Goal: Information Seeking & Learning: Find specific fact

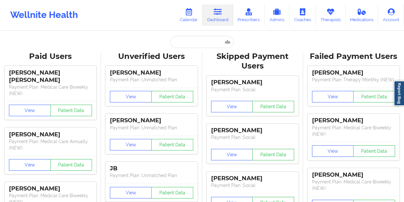
click at [192, 42] on input "text" at bounding box center [201, 42] width 63 height 12
paste input "[EMAIL_ADDRESS][DOMAIN_NAME]"
type input "[EMAIL_ADDRESS][DOMAIN_NAME]"
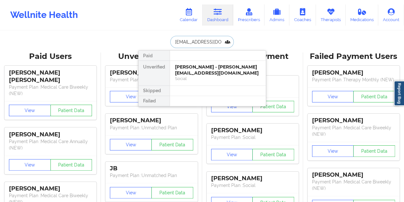
scroll to position [0, 1]
click at [200, 67] on div "[PERSON_NAME] - [EMAIL_ADDRESS][DOMAIN_NAME]" at bounding box center [218, 70] width 86 height 12
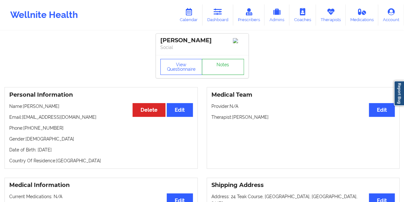
click at [218, 65] on link "Notes" at bounding box center [223, 67] width 42 height 16
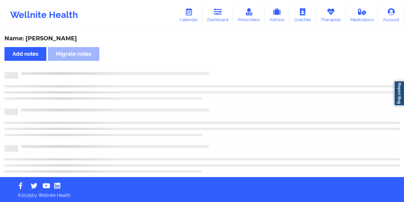
click at [74, 38] on div "Name: [PERSON_NAME]" at bounding box center [202, 38] width 396 height 7
copy div "[PERSON_NAME]"
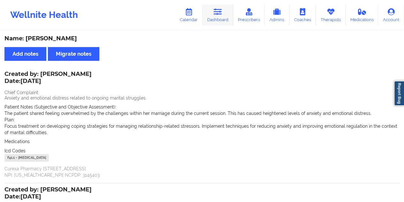
click at [229, 17] on link "Dashboard" at bounding box center [218, 14] width 31 height 21
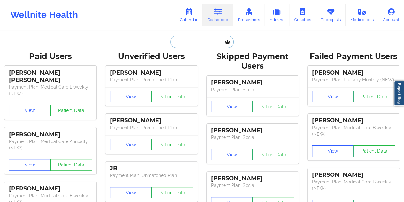
click at [198, 43] on input "text" at bounding box center [201, 42] width 63 height 12
paste input "[EMAIL_ADDRESS][DOMAIN_NAME]"
type input "[EMAIL_ADDRESS][DOMAIN_NAME]"
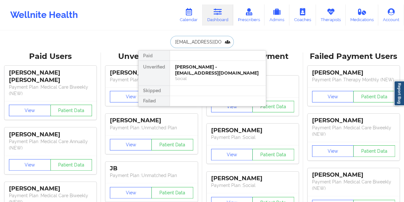
scroll to position [0, 4]
click at [210, 67] on div "[PERSON_NAME] - [EMAIL_ADDRESS][DOMAIN_NAME]" at bounding box center [218, 70] width 86 height 12
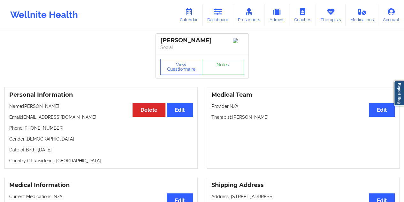
click at [218, 64] on link "Notes" at bounding box center [223, 67] width 42 height 16
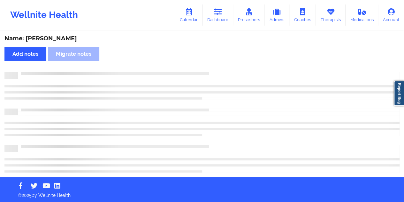
click at [64, 39] on div "Name: [PERSON_NAME]" at bounding box center [202, 38] width 396 height 7
copy div "Tamm"
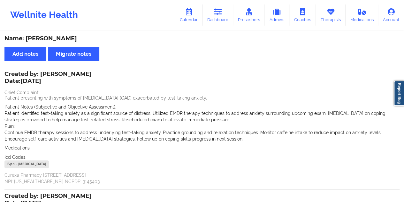
click at [224, 22] on link "Dashboard" at bounding box center [218, 14] width 31 height 21
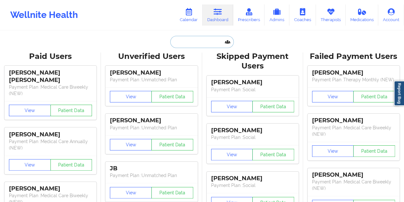
click at [190, 41] on input "text" at bounding box center [201, 42] width 63 height 12
paste input "[EMAIL_ADDRESS][DOMAIN_NAME]"
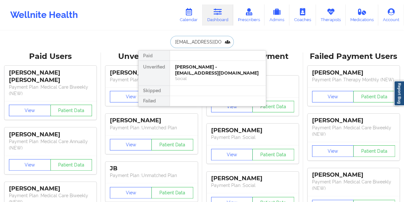
type input "[EMAIL_ADDRESS][DOMAIN_NAME]"
click at [202, 75] on div "[PERSON_NAME] - [EMAIL_ADDRESS][DOMAIN_NAME]" at bounding box center [218, 70] width 86 height 12
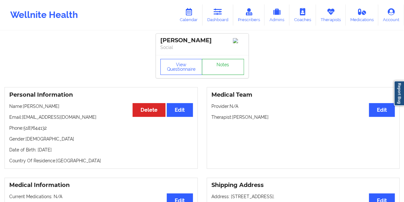
click at [223, 69] on link "Notes" at bounding box center [223, 67] width 42 height 16
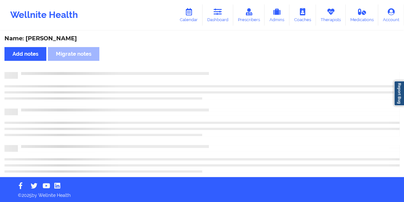
click at [73, 39] on div "Name: [PERSON_NAME]" at bounding box center [202, 38] width 396 height 7
copy div "TRUCHARD"
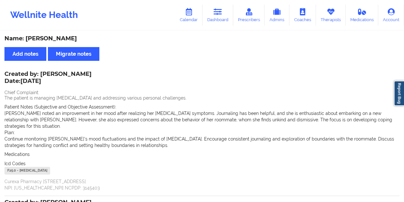
click at [225, 23] on link "Dashboard" at bounding box center [218, 14] width 31 height 21
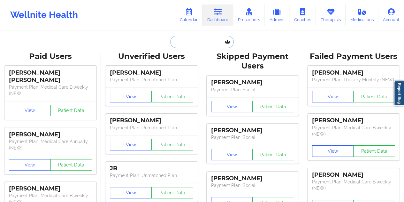
click at [198, 46] on input "text" at bounding box center [201, 42] width 63 height 12
paste input "[EMAIL_ADDRESS][DOMAIN_NAME]"
type input "[EMAIL_ADDRESS][DOMAIN_NAME]"
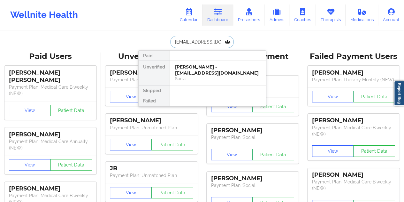
scroll to position [0, 4]
click at [213, 72] on div "[PERSON_NAME] - [EMAIL_ADDRESS][DOMAIN_NAME]" at bounding box center [218, 70] width 86 height 12
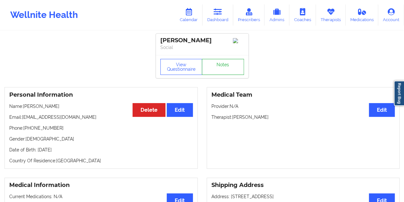
click at [223, 69] on link "Notes" at bounding box center [223, 67] width 42 height 16
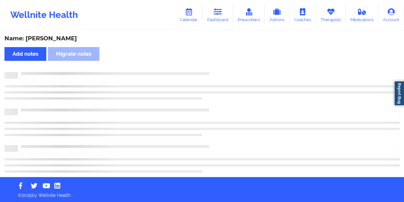
click at [55, 40] on div "Name: [PERSON_NAME]" at bounding box center [202, 38] width 396 height 7
copy div "[PERSON_NAME]"
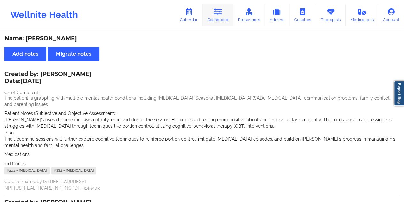
click at [217, 15] on icon at bounding box center [218, 11] width 8 height 7
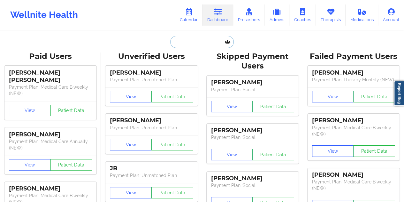
click at [194, 45] on input "text" at bounding box center [201, 42] width 63 height 12
paste input "[PERSON_NAME][EMAIL_ADDRESS][DOMAIN_NAME]"
type input "[PERSON_NAME][EMAIL_ADDRESS][DOMAIN_NAME]"
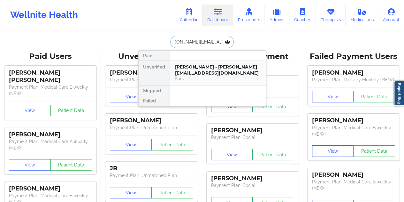
click at [207, 66] on div "[PERSON_NAME] - [PERSON_NAME][EMAIL_ADDRESS][DOMAIN_NAME]" at bounding box center [218, 70] width 86 height 12
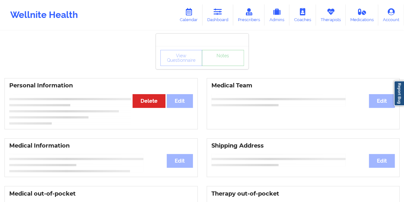
click at [218, 66] on link "Notes" at bounding box center [223, 58] width 42 height 16
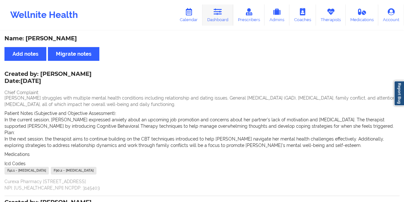
click at [219, 15] on icon at bounding box center [218, 11] width 8 height 7
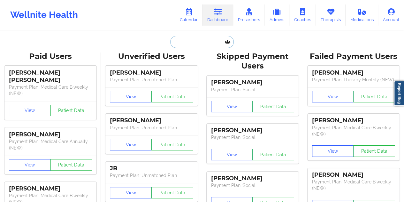
click at [194, 47] on input "text" at bounding box center [201, 42] width 63 height 12
paste input "[EMAIL_ADDRESS][DOMAIN_NAME]"
type input "[EMAIL_ADDRESS][DOMAIN_NAME]"
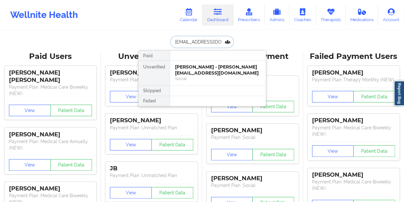
scroll to position [0, 6]
click at [205, 72] on div "[PERSON_NAME] - [EMAIL_ADDRESS][DOMAIN_NAME]" at bounding box center [218, 70] width 86 height 12
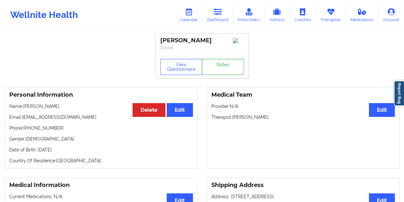
click at [221, 69] on link "Notes" at bounding box center [223, 67] width 42 height 16
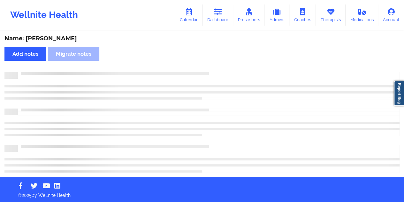
click at [59, 38] on div "Name: [PERSON_NAME]" at bounding box center [202, 38] width 396 height 7
copy div "[PERSON_NAME]"
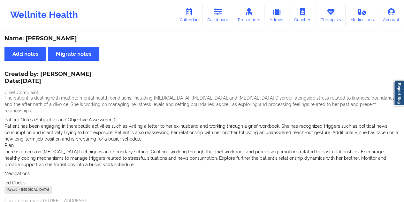
drag, startPoint x: 95, startPoint y: 74, endPoint x: 43, endPoint y: 72, distance: 52.5
click at [42, 72] on div "Created by: [PERSON_NAME] Date: [DATE]" at bounding box center [47, 78] width 87 height 15
copy div "[PERSON_NAME]"
click at [223, 19] on link "Dashboard" at bounding box center [218, 14] width 31 height 21
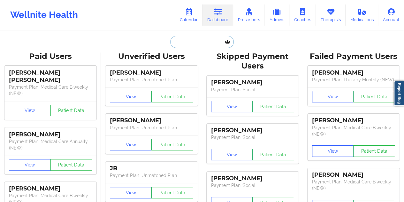
click at [194, 46] on input "text" at bounding box center [201, 42] width 63 height 12
paste input "[EMAIL_ADDRESS][DOMAIN_NAME]"
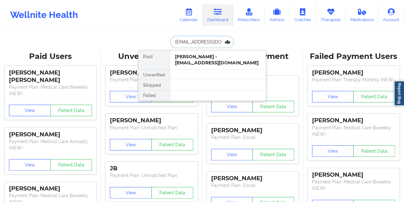
type input "[EMAIL_ADDRESS][DOMAIN_NAME]"
click at [208, 71] on div at bounding box center [218, 75] width 96 height 10
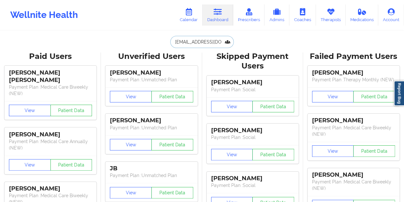
click at [207, 46] on input "[EMAIL_ADDRESS][DOMAIN_NAME]" at bounding box center [201, 42] width 63 height 12
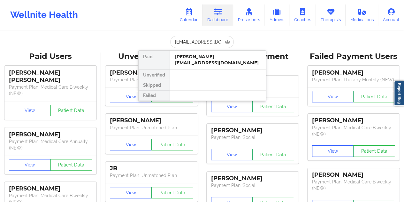
click at [210, 69] on div "Paid [PERSON_NAME] - [EMAIL_ADDRESS][DOMAIN_NAME] Unverified Skipped Failed" at bounding box center [202, 75] width 128 height 51
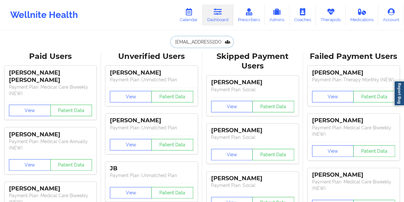
click at [214, 44] on input "[EMAIL_ADDRESS][DOMAIN_NAME]" at bounding box center [201, 42] width 63 height 12
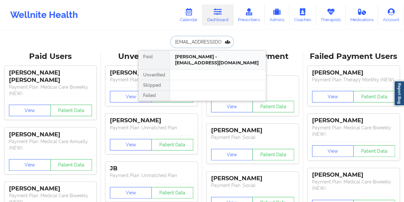
click at [214, 64] on div "[PERSON_NAME] - [EMAIL_ADDRESS][DOMAIN_NAME]" at bounding box center [218, 60] width 86 height 12
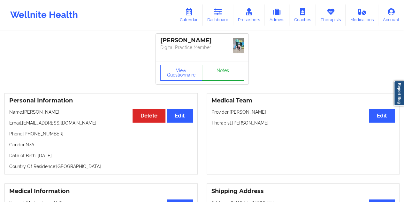
click at [216, 69] on link "Notes" at bounding box center [223, 73] width 42 height 16
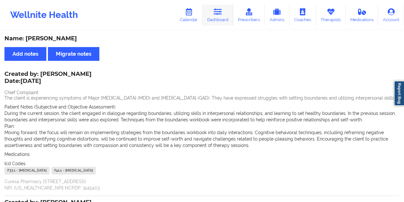
click at [222, 12] on icon at bounding box center [218, 11] width 8 height 7
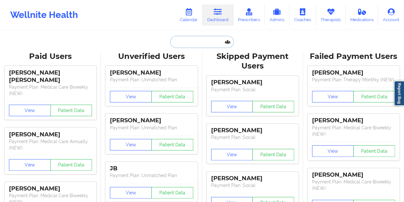
click at [207, 37] on input "text" at bounding box center [201, 42] width 63 height 12
paste input "[EMAIL_ADDRESS][DOMAIN_NAME]"
type input "[EMAIL_ADDRESS][DOMAIN_NAME]"
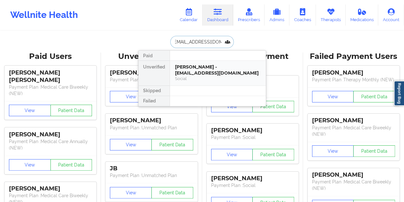
click at [208, 64] on div "[PERSON_NAME] - [EMAIL_ADDRESS][DOMAIN_NAME]" at bounding box center [218, 70] width 86 height 12
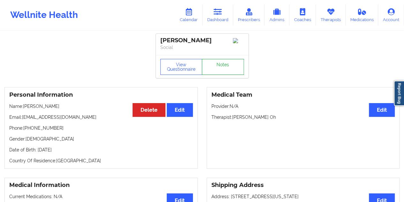
click at [223, 70] on link "Notes" at bounding box center [223, 67] width 42 height 16
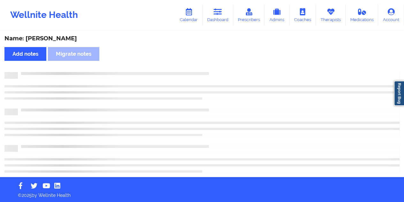
click at [67, 39] on div "Name: [PERSON_NAME]" at bounding box center [202, 38] width 396 height 7
copy div "[PERSON_NAME]"
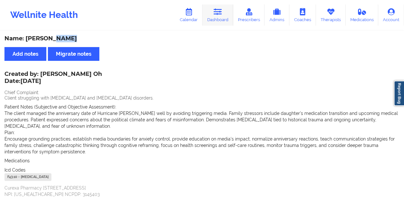
click at [221, 20] on link "Dashboard" at bounding box center [218, 14] width 31 height 21
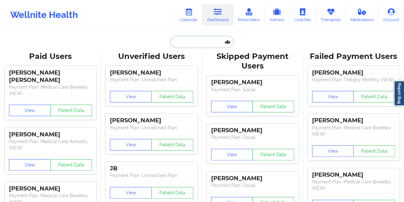
click at [200, 43] on input "text" at bounding box center [201, 42] width 63 height 12
paste input "[EMAIL_ADDRESS][DOMAIN_NAME]"
type input "[EMAIL_ADDRESS][DOMAIN_NAME]"
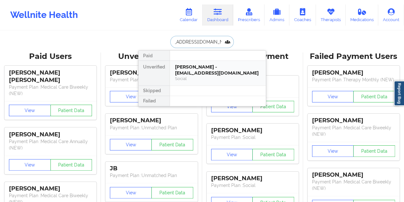
click at [208, 74] on div "[PERSON_NAME] - [EMAIL_ADDRESS][DOMAIN_NAME]" at bounding box center [218, 70] width 86 height 12
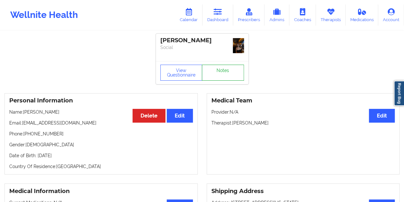
click at [213, 67] on link "Notes" at bounding box center [223, 73] width 42 height 16
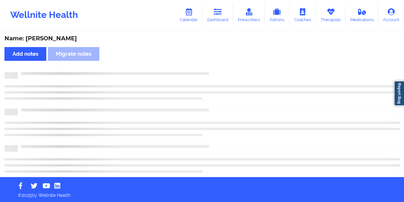
click at [61, 41] on div "Name: [PERSON_NAME]" at bounding box center [202, 38] width 396 height 7
copy div "[PERSON_NAME]"
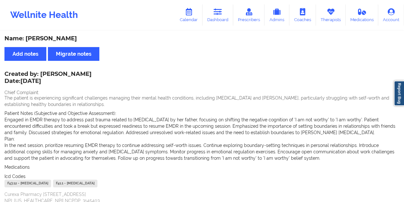
drag, startPoint x: 177, startPoint y: 56, endPoint x: 180, endPoint y: 49, distance: 6.8
click at [177, 55] on div "Name: [PERSON_NAME] Add notes Migrate notes Created by: [PERSON_NAME] Date: [DA…" at bounding box center [202, 191] width 404 height 320
click at [217, 16] on link "Dashboard" at bounding box center [218, 14] width 31 height 21
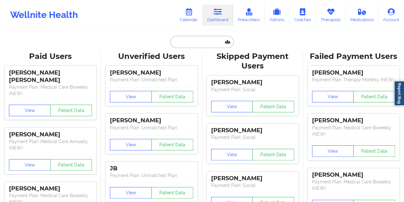
click at [189, 46] on input "text" at bounding box center [201, 42] width 63 height 12
paste input "[EMAIL_ADDRESS][DOMAIN_NAME]"
type input "[EMAIL_ADDRESS][DOMAIN_NAME]"
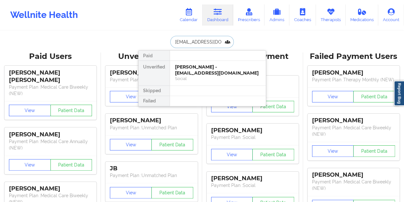
click at [206, 66] on div "[PERSON_NAME] - [EMAIL_ADDRESS][DOMAIN_NAME]" at bounding box center [218, 70] width 86 height 12
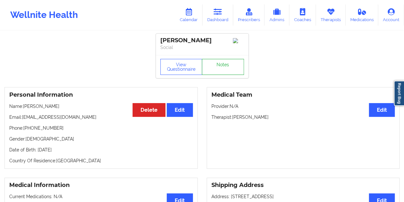
click at [220, 66] on link "Notes" at bounding box center [223, 67] width 42 height 16
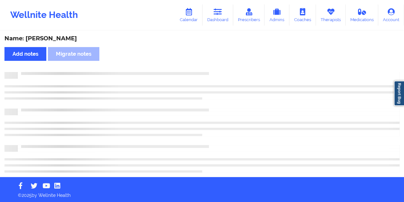
click at [53, 38] on div "Name: [PERSON_NAME]" at bounding box center [202, 38] width 396 height 7
copy div "[PERSON_NAME]"
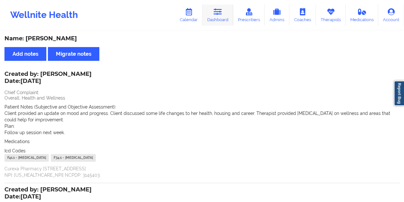
click at [223, 17] on link "Dashboard" at bounding box center [218, 14] width 31 height 21
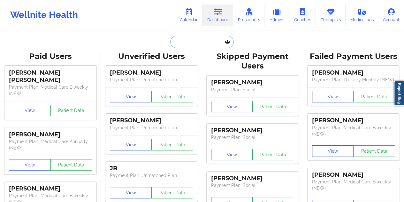
click at [200, 42] on input "text" at bounding box center [201, 42] width 63 height 12
paste input "[PERSON_NAME][EMAIL_ADDRESS][DOMAIN_NAME]"
type input "[PERSON_NAME][EMAIL_ADDRESS][DOMAIN_NAME]"
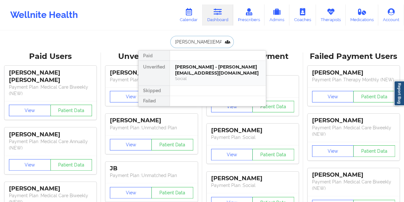
click at [210, 76] on div "Social" at bounding box center [218, 78] width 86 height 5
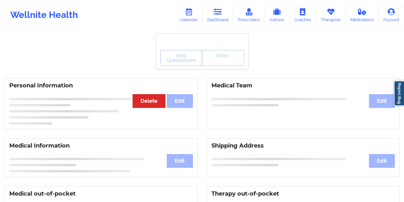
click at [220, 66] on link "Notes" at bounding box center [223, 58] width 42 height 16
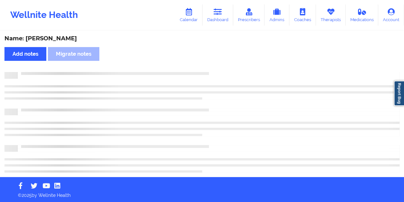
click at [58, 43] on div "Name: [PERSON_NAME] Add notes Migrate notes" at bounding box center [202, 103] width 404 height 145
click at [56, 41] on div "Name: [PERSON_NAME]" at bounding box center [202, 38] width 396 height 7
copy div "[PERSON_NAME]"
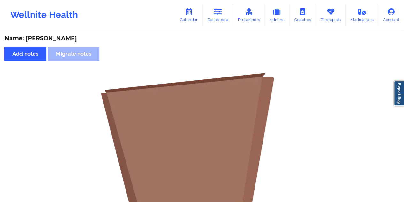
drag, startPoint x: 222, startPoint y: 18, endPoint x: 217, endPoint y: 28, distance: 11.9
click at [222, 19] on link "Dashboard" at bounding box center [218, 14] width 31 height 21
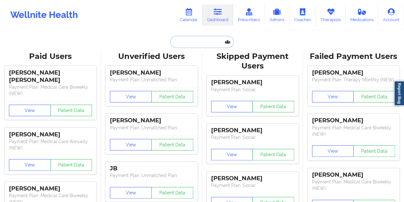
click at [190, 47] on input "text" at bounding box center [201, 42] width 63 height 12
paste input "[EMAIL_ADDRESS][DOMAIN_NAME]"
type input "[EMAIL_ADDRESS][DOMAIN_NAME]"
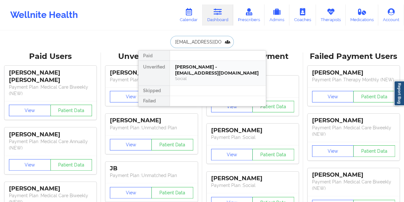
click at [208, 74] on div "[PERSON_NAME] - [EMAIL_ADDRESS][DOMAIN_NAME]" at bounding box center [218, 70] width 86 height 12
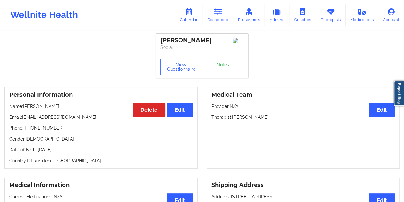
click at [221, 67] on link "Notes" at bounding box center [223, 67] width 42 height 16
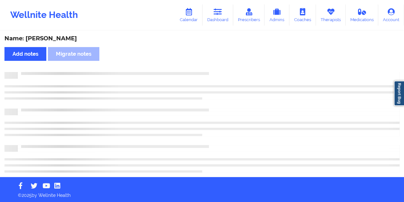
click at [51, 37] on div "Name: [PERSON_NAME]" at bounding box center [202, 38] width 396 height 7
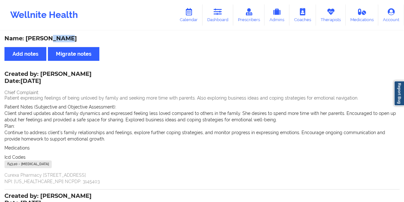
click at [219, 22] on link "Dashboard" at bounding box center [218, 14] width 31 height 21
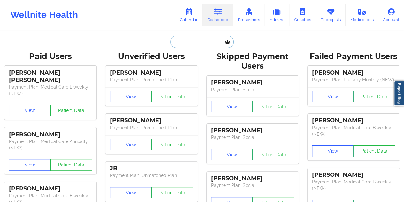
click at [194, 43] on input "text" at bounding box center [201, 42] width 63 height 12
paste input "[EMAIL_ADDRESS][DOMAIN_NAME]"
type input "[EMAIL_ADDRESS][DOMAIN_NAME]"
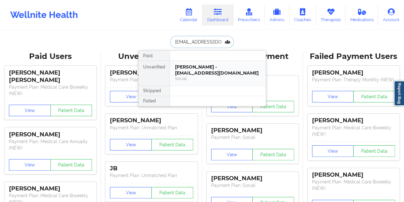
click at [216, 69] on div "[PERSON_NAME] - [EMAIL_ADDRESS][DOMAIN_NAME]" at bounding box center [218, 70] width 86 height 12
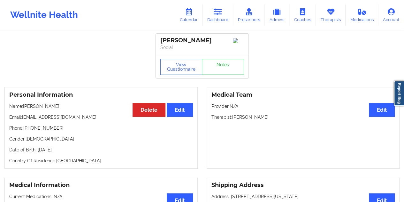
click at [217, 67] on link "Notes" at bounding box center [223, 67] width 42 height 16
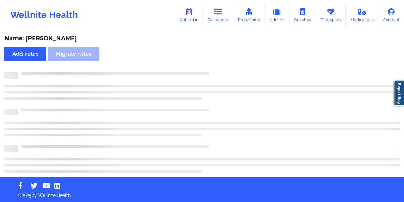
click at [65, 41] on div "Name: [PERSON_NAME]" at bounding box center [202, 38] width 396 height 7
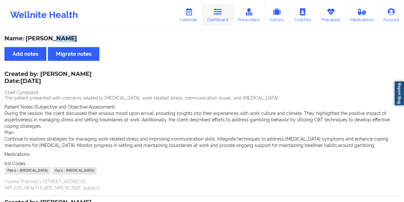
click at [224, 19] on link "Dashboard" at bounding box center [218, 14] width 31 height 21
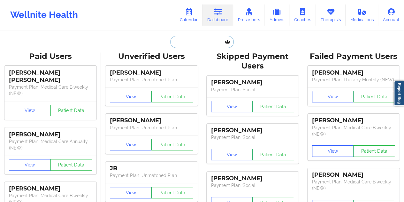
click at [199, 43] on input "text" at bounding box center [201, 42] width 63 height 12
paste input "[EMAIL_ADDRESS][DOMAIN_NAME]"
type input "[EMAIL_ADDRESS][DOMAIN_NAME]"
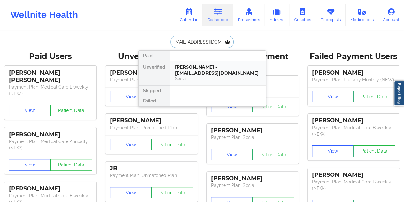
click at [212, 72] on div "[PERSON_NAME] - [EMAIL_ADDRESS][DOMAIN_NAME]" at bounding box center [218, 70] width 86 height 12
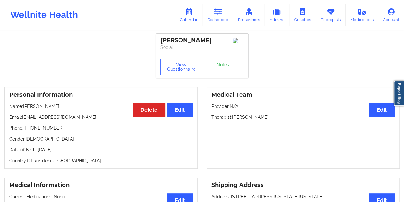
click at [220, 69] on link "Notes" at bounding box center [223, 67] width 42 height 16
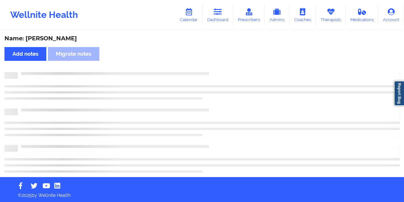
click at [59, 43] on div "Name: [PERSON_NAME] Add notes Migrate notes" at bounding box center [202, 103] width 404 height 145
click at [59, 41] on div "Name: [PERSON_NAME]" at bounding box center [202, 38] width 396 height 7
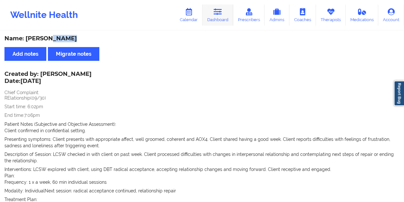
click at [224, 24] on link "Dashboard" at bounding box center [218, 14] width 31 height 21
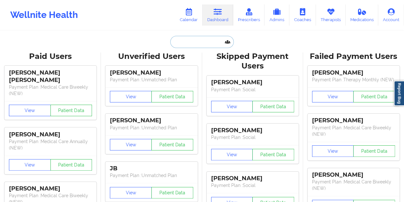
click at [201, 38] on input "text" at bounding box center [201, 42] width 63 height 12
paste input "[EMAIL_ADDRESS][DOMAIN_NAME]"
type input "[EMAIL_ADDRESS][DOMAIN_NAME]"
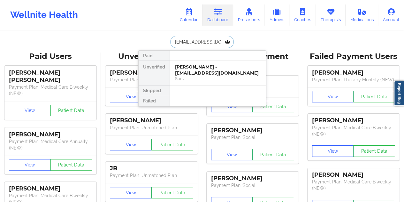
scroll to position [0, 4]
click at [190, 74] on div "[PERSON_NAME] - [PERSON_NAME][EMAIL_ADDRESS][DOMAIN_NAME]" at bounding box center [218, 70] width 86 height 12
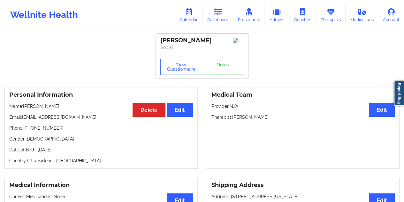
click at [223, 67] on link "Notes" at bounding box center [223, 67] width 42 height 16
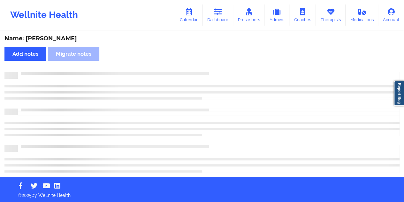
click at [65, 35] on div "Name: [PERSON_NAME]" at bounding box center [202, 38] width 396 height 7
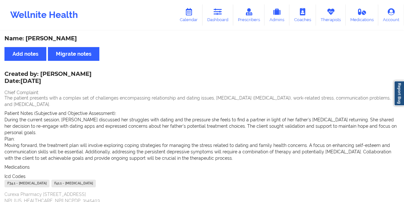
drag, startPoint x: 226, startPoint y: 19, endPoint x: 223, endPoint y: 27, distance: 8.7
click at [226, 19] on link "Dashboard" at bounding box center [218, 14] width 31 height 21
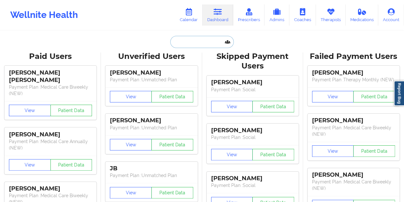
click at [199, 39] on input "text" at bounding box center [201, 42] width 63 height 12
paste input "[PERSON_NAME][EMAIL_ADDRESS][PERSON_NAME][DOMAIN_NAME]"
type input "[PERSON_NAME][EMAIL_ADDRESS][PERSON_NAME][DOMAIN_NAME]"
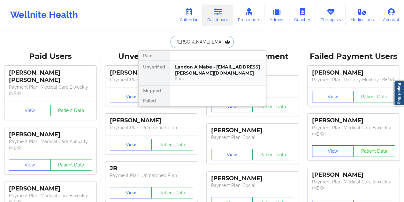
click at [217, 72] on div "Landon A Mabe - [EMAIL_ADDRESS][PERSON_NAME][DOMAIN_NAME]" at bounding box center [218, 70] width 86 height 12
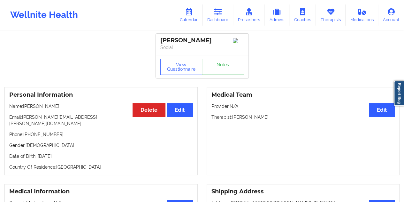
click at [220, 67] on link "Notes" at bounding box center [223, 67] width 42 height 16
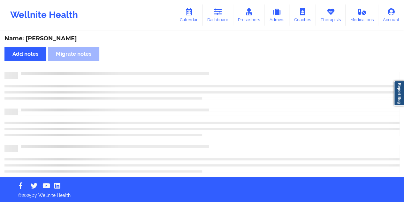
click at [67, 36] on div "Name: [PERSON_NAME]" at bounding box center [202, 38] width 396 height 7
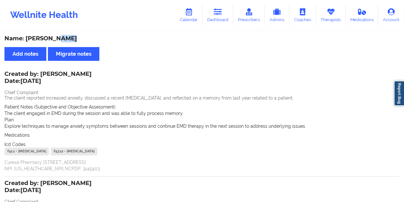
click at [67, 36] on div "Name: [PERSON_NAME]" at bounding box center [202, 38] width 396 height 7
drag, startPoint x: 223, startPoint y: 16, endPoint x: 221, endPoint y: 27, distance: 10.6
click at [223, 16] on link "Dashboard" at bounding box center [218, 14] width 31 height 21
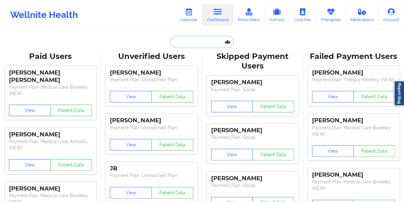
click at [199, 44] on input "text" at bounding box center [201, 42] width 63 height 12
paste input "[EMAIL_ADDRESS][DOMAIN_NAME]"
type input "[EMAIL_ADDRESS][DOMAIN_NAME]"
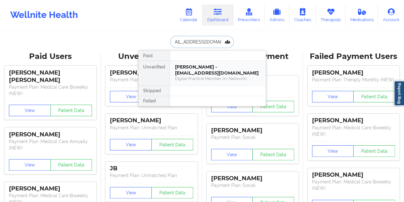
click at [206, 74] on div "[PERSON_NAME] - [EMAIL_ADDRESS][DOMAIN_NAME]" at bounding box center [218, 70] width 86 height 12
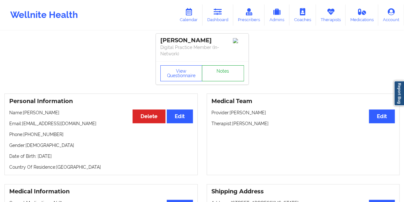
click at [219, 68] on link "Notes" at bounding box center [223, 73] width 42 height 16
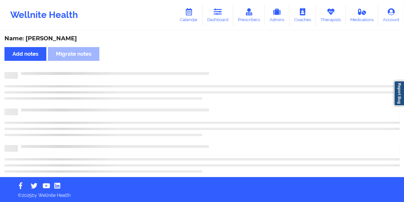
click at [68, 39] on div "Name: [PERSON_NAME]" at bounding box center [202, 38] width 396 height 7
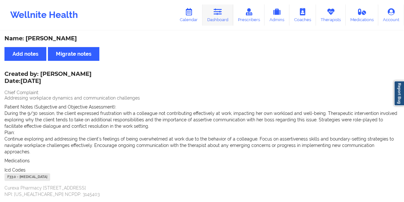
drag, startPoint x: 223, startPoint y: 18, endPoint x: 218, endPoint y: 25, distance: 8.9
click at [223, 18] on link "Dashboard" at bounding box center [218, 14] width 31 height 21
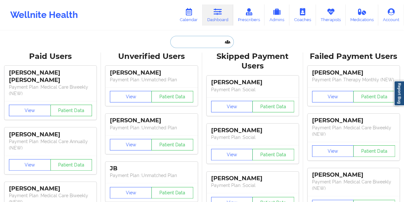
click at [196, 43] on input "text" at bounding box center [201, 42] width 63 height 12
paste input "[EMAIL_ADDRESS][DOMAIN_NAME]"
type input "[EMAIL_ADDRESS][DOMAIN_NAME]"
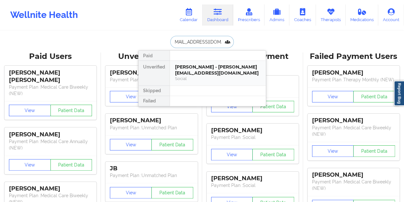
click at [198, 69] on div "[PERSON_NAME] - [PERSON_NAME][EMAIL_ADDRESS][DOMAIN_NAME]" at bounding box center [218, 70] width 86 height 12
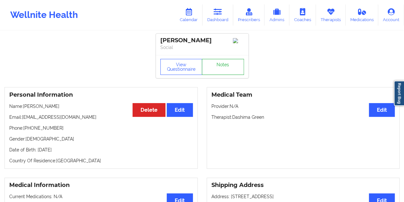
click at [218, 68] on link "Notes" at bounding box center [223, 67] width 42 height 16
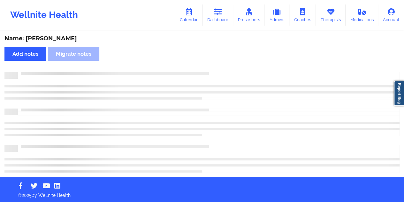
click at [66, 35] on div "Name: [PERSON_NAME]" at bounding box center [202, 38] width 396 height 7
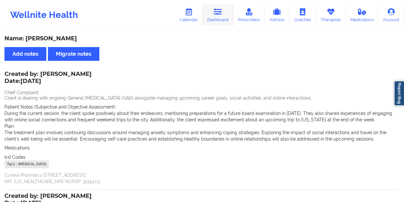
click at [212, 21] on link "Dashboard" at bounding box center [218, 14] width 31 height 21
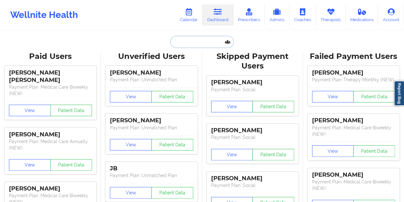
click at [191, 43] on input "text" at bounding box center [201, 42] width 63 height 12
paste input "[PERSON_NAME][EMAIL_ADDRESS][PERSON_NAME][DOMAIN_NAME]"
type input "[PERSON_NAME][EMAIL_ADDRESS][PERSON_NAME][DOMAIN_NAME]"
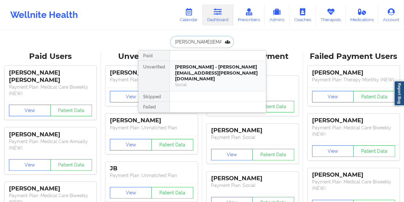
click at [211, 82] on div "Social" at bounding box center [218, 84] width 86 height 5
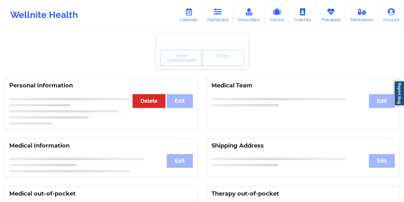
click at [219, 66] on link "Notes" at bounding box center [223, 58] width 42 height 16
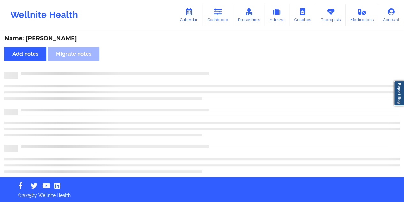
click at [51, 35] on div "Name: [PERSON_NAME]" at bounding box center [202, 38] width 396 height 7
click at [52, 35] on div "Name: [PERSON_NAME]" at bounding box center [202, 38] width 396 height 7
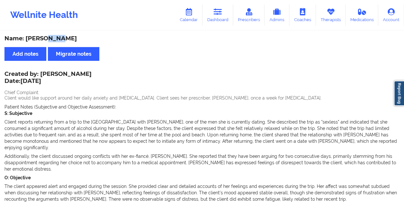
drag, startPoint x: 220, startPoint y: 11, endPoint x: 215, endPoint y: 30, distance: 19.7
click at [220, 11] on icon at bounding box center [218, 11] width 8 height 7
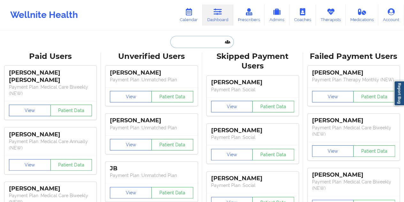
click at [203, 39] on input "text" at bounding box center [201, 42] width 63 height 12
paste input "[EMAIL_ADDRESS][DOMAIN_NAME]"
type input "[EMAIL_ADDRESS][DOMAIN_NAME]"
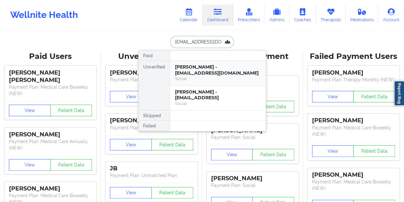
click at [204, 73] on div "[PERSON_NAME] - [EMAIL_ADDRESS][DOMAIN_NAME]" at bounding box center [218, 70] width 86 height 12
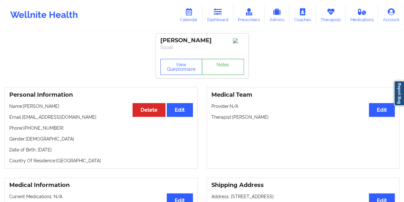
click at [227, 75] on link "Notes" at bounding box center [223, 67] width 42 height 16
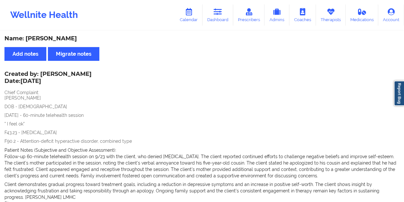
click at [55, 42] on div "Name: [PERSON_NAME]" at bounding box center [202, 38] width 396 height 7
click at [55, 39] on div "Name: [PERSON_NAME]" at bounding box center [202, 38] width 396 height 7
drag, startPoint x: 218, startPoint y: 7, endPoint x: 218, endPoint y: 12, distance: 4.8
click at [218, 7] on link "Dashboard" at bounding box center [218, 14] width 31 height 21
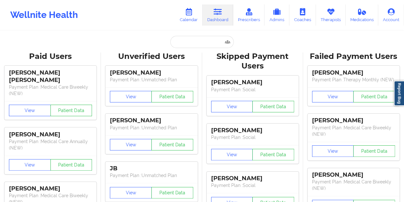
click at [196, 42] on input "text" at bounding box center [201, 42] width 63 height 12
paste input "[DOMAIN_NAME][EMAIL_ADDRESS][DOMAIN_NAME]"
type input "[DOMAIN_NAME][EMAIL_ADDRESS][DOMAIN_NAME]"
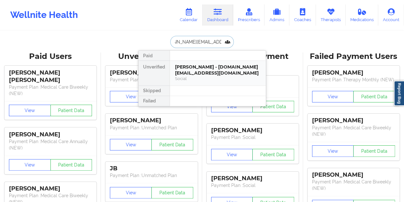
click at [207, 73] on div "[PERSON_NAME] - [DOMAIN_NAME][EMAIL_ADDRESS][DOMAIN_NAME]" at bounding box center [218, 70] width 86 height 12
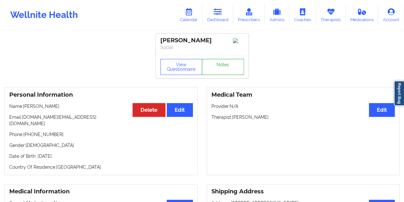
click at [219, 66] on link "Notes" at bounding box center [223, 67] width 42 height 16
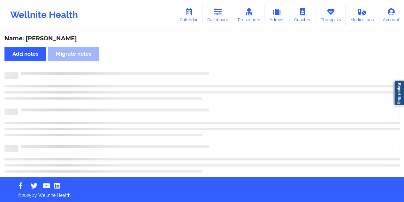
click at [50, 35] on div "Name: [PERSON_NAME]" at bounding box center [202, 38] width 396 height 7
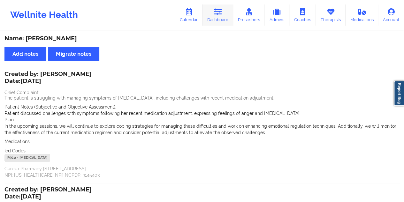
click at [221, 20] on link "Dashboard" at bounding box center [218, 14] width 31 height 21
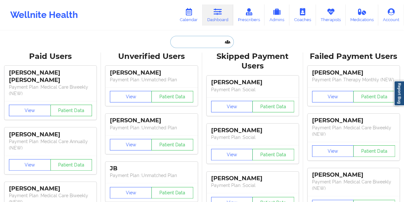
click at [195, 36] on input "text" at bounding box center [201, 42] width 63 height 12
paste input "[EMAIL_ADDRESS][DOMAIN_NAME]"
type input "[EMAIL_ADDRESS][DOMAIN_NAME]"
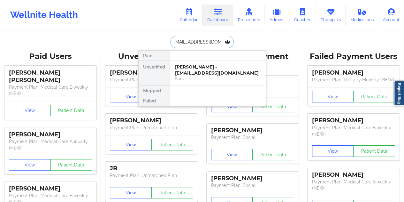
click at [208, 74] on div "[PERSON_NAME] - [EMAIL_ADDRESS][DOMAIN_NAME]" at bounding box center [218, 70] width 86 height 12
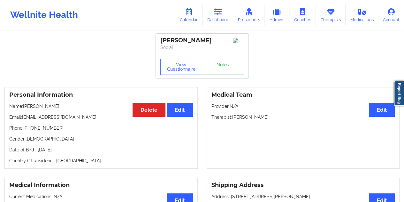
click at [224, 71] on link "Notes" at bounding box center [223, 67] width 42 height 16
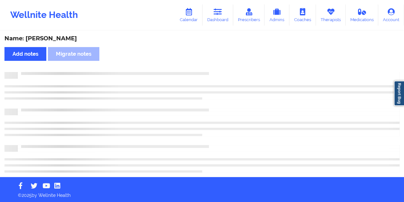
click at [63, 41] on div "Name: [PERSON_NAME]" at bounding box center [202, 38] width 396 height 7
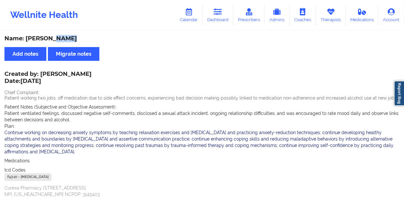
click at [62, 41] on div "Name: [PERSON_NAME]" at bounding box center [202, 38] width 396 height 7
click at [222, 15] on icon at bounding box center [218, 11] width 8 height 7
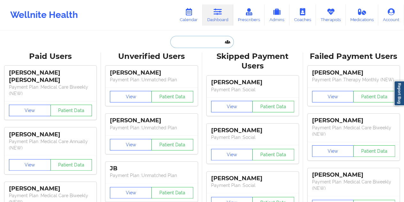
click at [200, 40] on input "text" at bounding box center [201, 42] width 63 height 12
paste input "[EMAIL_ADDRESS][DOMAIN_NAME]"
type input "[EMAIL_ADDRESS][DOMAIN_NAME]"
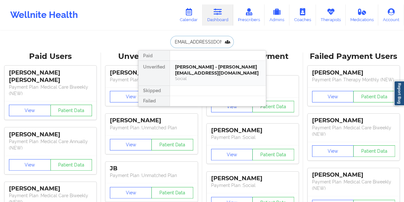
click at [205, 67] on div "[PERSON_NAME] - [PERSON_NAME][EMAIL_ADDRESS][DOMAIN_NAME]" at bounding box center [218, 70] width 86 height 12
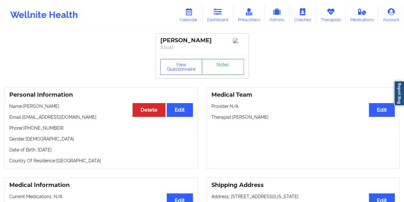
click at [223, 69] on link "Notes" at bounding box center [223, 67] width 42 height 16
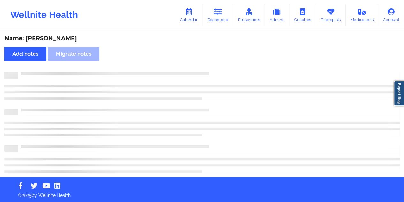
click at [59, 41] on div "Name: [PERSON_NAME]" at bounding box center [202, 38] width 396 height 7
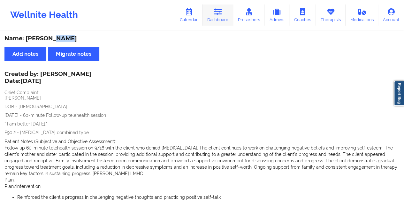
click at [222, 20] on link "Dashboard" at bounding box center [218, 14] width 31 height 21
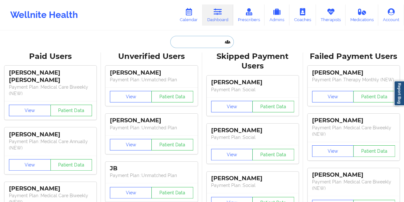
click at [199, 40] on input "text" at bounding box center [201, 42] width 63 height 12
paste input "[EMAIL_ADDRESS][DOMAIN_NAME]"
type input "[EMAIL_ADDRESS][DOMAIN_NAME]"
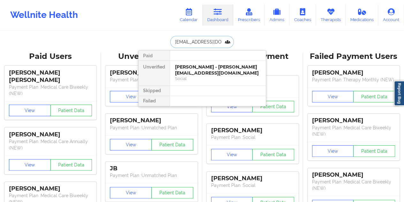
scroll to position [0, 6]
click at [212, 76] on div "Social" at bounding box center [218, 78] width 86 height 5
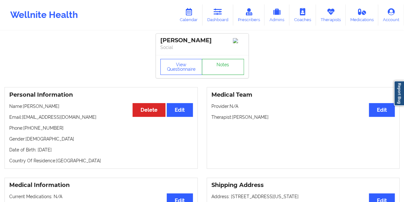
click at [223, 71] on link "Notes" at bounding box center [223, 67] width 42 height 16
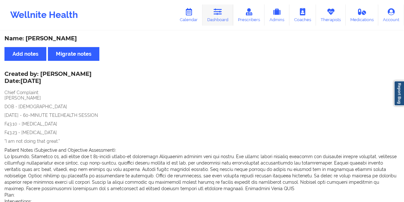
click at [219, 12] on icon at bounding box center [218, 11] width 8 height 7
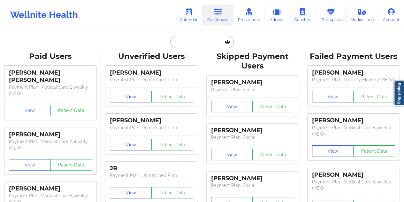
click at [199, 45] on input "text" at bounding box center [201, 42] width 63 height 12
paste input "[EMAIL_ADDRESS][DOMAIN_NAME]"
type input "[EMAIL_ADDRESS][DOMAIN_NAME]"
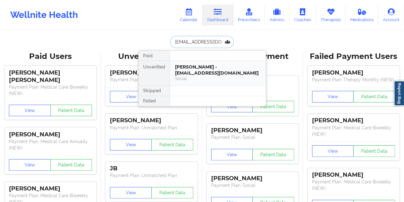
click at [217, 82] on div "[PERSON_NAME] - [EMAIL_ADDRESS][DOMAIN_NAME] Social" at bounding box center [218, 73] width 96 height 25
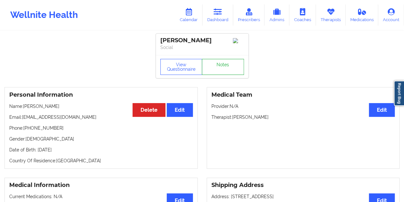
click at [228, 65] on link "Notes" at bounding box center [223, 67] width 42 height 16
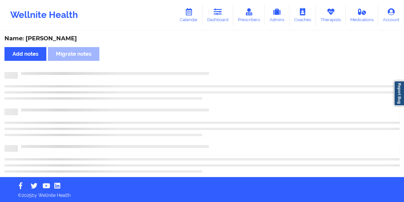
click at [62, 37] on div "Name: [PERSON_NAME]" at bounding box center [202, 38] width 396 height 7
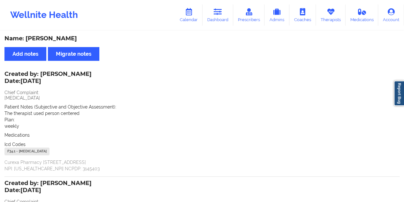
click at [62, 37] on div "Name: [PERSON_NAME]" at bounding box center [202, 38] width 396 height 7
drag, startPoint x: 42, startPoint y: 73, endPoint x: 96, endPoint y: 74, distance: 54.0
click at [92, 74] on div "Created by: [PERSON_NAME] Date: [DATE]" at bounding box center [47, 78] width 87 height 15
click at [198, 40] on div "Name: [PERSON_NAME]" at bounding box center [202, 38] width 396 height 7
click at [224, 12] on link "Dashboard" at bounding box center [218, 14] width 31 height 21
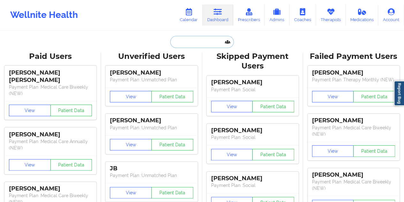
click at [199, 42] on input "text" at bounding box center [201, 42] width 63 height 12
paste input "[EMAIL_ADDRESS][DOMAIN_NAME]"
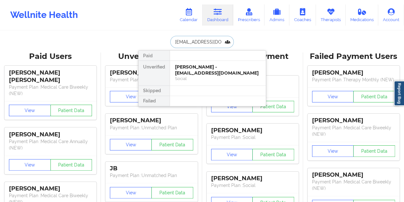
click at [189, 46] on input "[EMAIL_ADDRESS][DOMAIN_NAME]" at bounding box center [201, 42] width 63 height 12
paste input "[PERSON_NAME].[PERSON_NAME]"
type input "[PERSON_NAME][EMAIL_ADDRESS][PERSON_NAME][DOMAIN_NAME]"
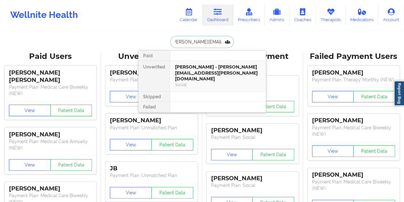
click at [210, 73] on div "[PERSON_NAME] - [PERSON_NAME][EMAIL_ADDRESS][PERSON_NAME][DOMAIN_NAME]" at bounding box center [218, 73] width 86 height 18
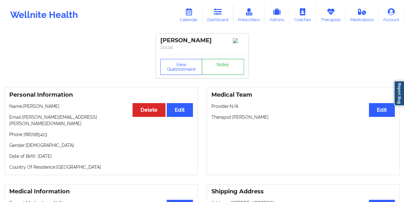
click at [224, 67] on link "Notes" at bounding box center [223, 67] width 42 height 16
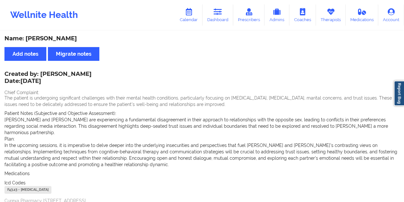
click at [56, 41] on div "Name: [PERSON_NAME]" at bounding box center [202, 38] width 396 height 7
drag, startPoint x: 221, startPoint y: 24, endPoint x: 220, endPoint y: 29, distance: 5.0
click at [221, 24] on link "Dashboard" at bounding box center [218, 14] width 31 height 21
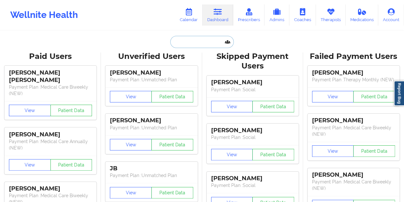
click at [198, 40] on input "text" at bounding box center [201, 42] width 63 height 12
paste input "[EMAIL_ADDRESS][DOMAIN_NAME]"
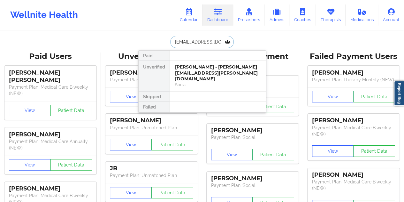
type input "[EMAIL_ADDRESS][DOMAIN_NAME]"
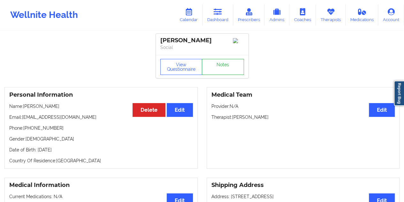
click at [218, 69] on link "Notes" at bounding box center [223, 67] width 42 height 16
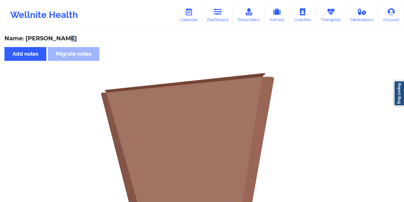
click at [63, 36] on div "Name: [PERSON_NAME]" at bounding box center [202, 38] width 396 height 7
click at [70, 39] on div "Name: [PERSON_NAME]" at bounding box center [202, 38] width 396 height 7
click at [221, 13] on icon at bounding box center [218, 11] width 8 height 7
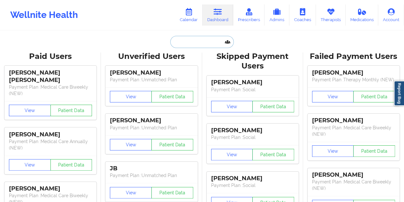
click at [194, 41] on input "text" at bounding box center [201, 42] width 63 height 12
paste input "[PERSON_NAME][EMAIL_ADDRESS][DOMAIN_NAME]"
type input "[PERSON_NAME][EMAIL_ADDRESS][DOMAIN_NAME]"
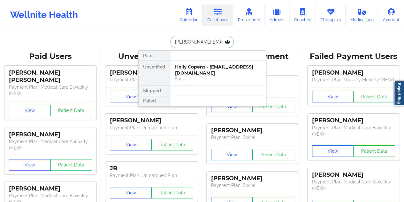
click at [214, 76] on div "Social" at bounding box center [218, 78] width 86 height 5
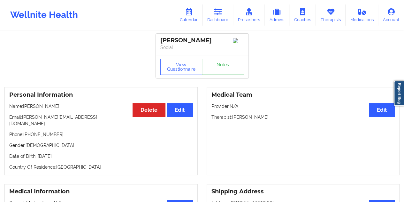
click at [223, 69] on link "Notes" at bounding box center [223, 67] width 42 height 16
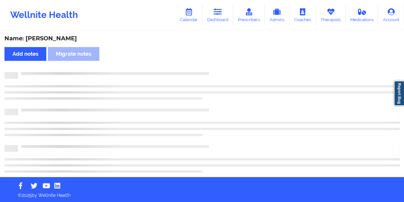
click at [55, 40] on div "Name: [PERSON_NAME]" at bounding box center [202, 38] width 396 height 7
click at [54, 40] on div "Name: [PERSON_NAME]" at bounding box center [202, 38] width 396 height 7
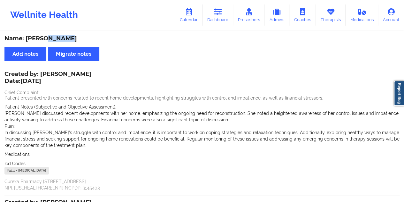
drag, startPoint x: 224, startPoint y: 24, endPoint x: 224, endPoint y: 28, distance: 4.2
click at [224, 24] on link "Dashboard" at bounding box center [218, 14] width 31 height 21
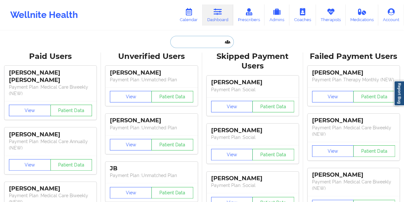
click at [195, 42] on input "text" at bounding box center [201, 42] width 63 height 12
paste input "[EMAIL_ADDRESS][DOMAIN_NAME]"
type input "[EMAIL_ADDRESS][DOMAIN_NAME]"
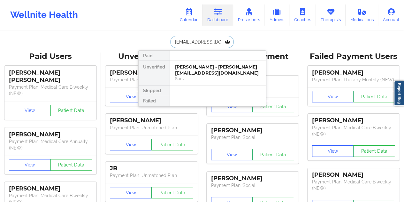
click at [215, 67] on div "[PERSON_NAME] - [PERSON_NAME][EMAIL_ADDRESS][DOMAIN_NAME]" at bounding box center [218, 70] width 86 height 12
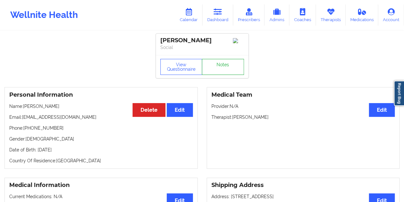
click at [222, 66] on link "Notes" at bounding box center [223, 67] width 42 height 16
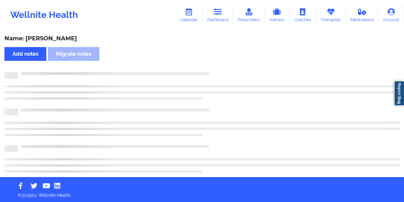
click at [64, 40] on div "Name: [PERSON_NAME]" at bounding box center [202, 38] width 396 height 7
click at [51, 40] on div "Name: [PERSON_NAME]" at bounding box center [202, 38] width 396 height 7
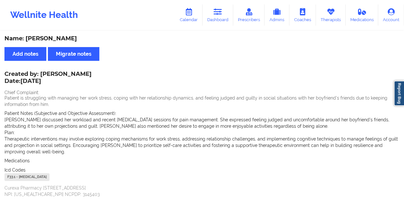
drag, startPoint x: 193, startPoint y: 49, endPoint x: 203, endPoint y: 37, distance: 15.6
click at [193, 48] on div "Name: [PERSON_NAME] Add notes Migrate notes Created by: [PERSON_NAME] Date: [DA…" at bounding box center [202, 191] width 404 height 320
click at [213, 20] on link "Dashboard" at bounding box center [218, 14] width 31 height 21
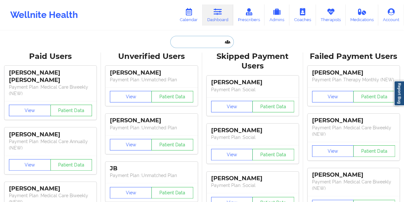
click at [198, 37] on input "text" at bounding box center [201, 42] width 63 height 12
paste input "[EMAIL_ADDRESS][DOMAIN_NAME]"
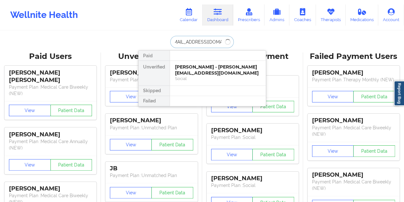
type input "[EMAIL_ADDRESS][DOMAIN_NAME]"
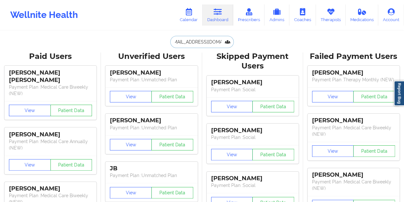
scroll to position [0, 0]
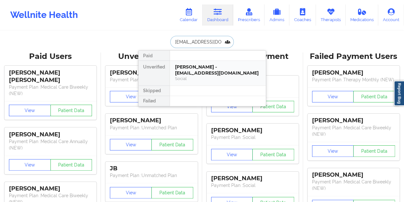
click at [205, 75] on div "[PERSON_NAME] - [EMAIL_ADDRESS][DOMAIN_NAME]" at bounding box center [218, 70] width 86 height 12
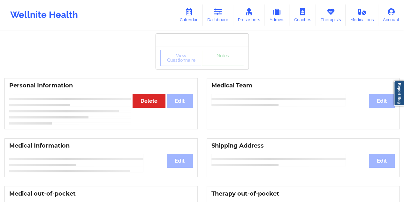
click at [217, 66] on link "Notes" at bounding box center [223, 58] width 42 height 16
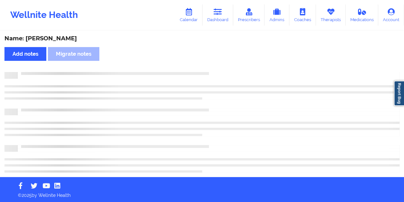
click at [73, 36] on div "Name: [PERSON_NAME]" at bounding box center [202, 38] width 396 height 7
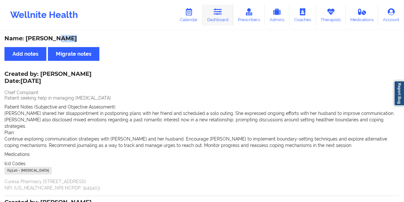
click at [220, 21] on link "Dashboard" at bounding box center [218, 14] width 31 height 21
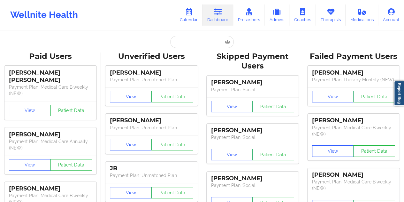
click at [189, 43] on input "text" at bounding box center [201, 42] width 63 height 12
paste input "[EMAIL_ADDRESS][DOMAIN_NAME]"
type input "[EMAIL_ADDRESS][DOMAIN_NAME]"
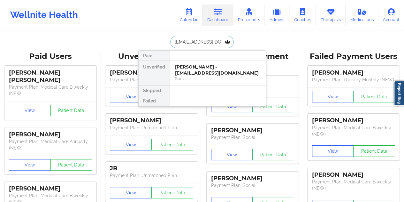
click at [202, 76] on div "Social" at bounding box center [218, 78] width 86 height 5
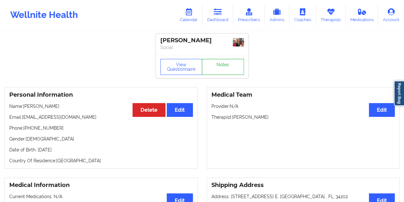
click at [220, 68] on link "Notes" at bounding box center [223, 67] width 42 height 16
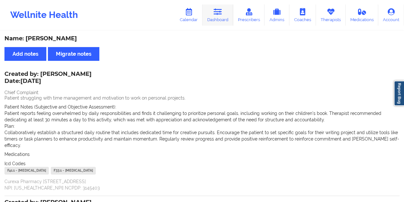
click at [225, 21] on link "Dashboard" at bounding box center [218, 14] width 31 height 21
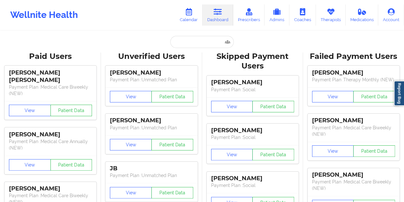
click at [191, 41] on input "text" at bounding box center [201, 42] width 63 height 12
type input "[EMAIL_ADDRESS][DOMAIN_NAME]"
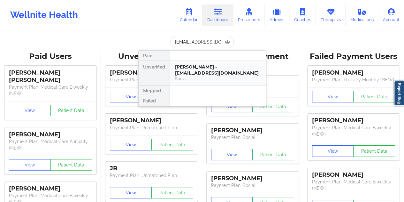
click at [220, 78] on div "Social" at bounding box center [218, 78] width 86 height 5
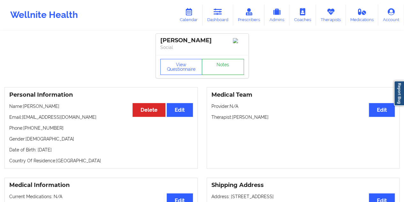
click at [225, 66] on link "Notes" at bounding box center [223, 67] width 42 height 16
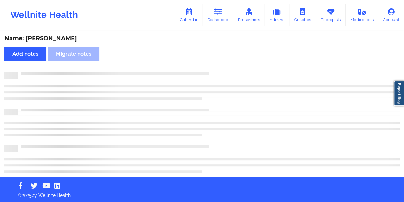
click at [66, 36] on div "Name: [PERSON_NAME]" at bounding box center [202, 38] width 396 height 7
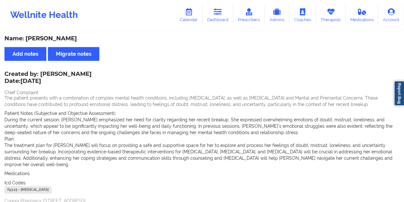
drag, startPoint x: 224, startPoint y: 17, endPoint x: 221, endPoint y: 28, distance: 11.9
click at [224, 17] on link "Dashboard" at bounding box center [218, 14] width 31 height 21
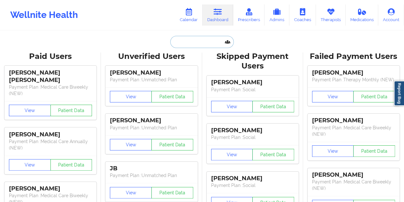
click at [191, 43] on input "text" at bounding box center [201, 42] width 63 height 12
paste input "[EMAIL_ADDRESS][DOMAIN_NAME]"
type input "[EMAIL_ADDRESS][DOMAIN_NAME]"
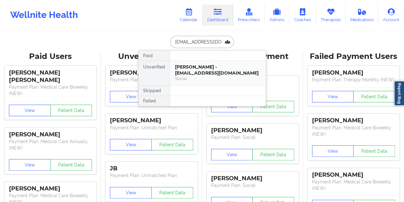
click at [203, 78] on div "Social" at bounding box center [218, 78] width 86 height 5
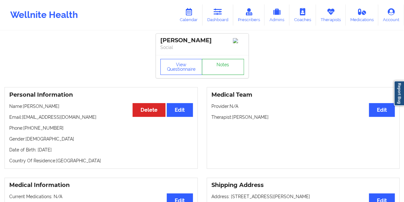
click at [215, 70] on link "Notes" at bounding box center [223, 67] width 42 height 16
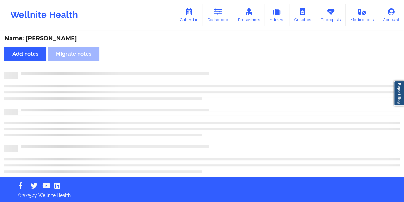
click at [52, 34] on div "Name: [PERSON_NAME] Add notes Migrate notes" at bounding box center [202, 103] width 404 height 145
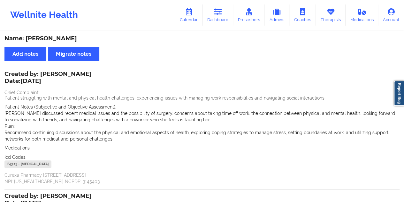
click at [62, 36] on div "Name: [PERSON_NAME]" at bounding box center [202, 38] width 396 height 7
drag, startPoint x: 224, startPoint y: 15, endPoint x: 219, endPoint y: 23, distance: 9.4
click at [224, 15] on link "Dashboard" at bounding box center [218, 14] width 31 height 21
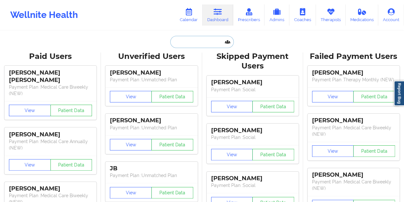
click at [189, 39] on input "text" at bounding box center [201, 42] width 63 height 12
paste input "[EMAIL_ADDRESS][DOMAIN_NAME]"
type input "[EMAIL_ADDRESS][DOMAIN_NAME]"
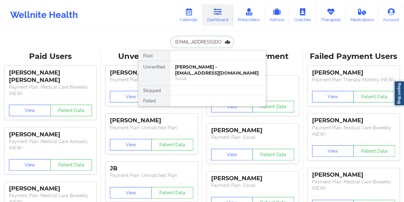
scroll to position [0, 10]
click at [216, 72] on div "[PERSON_NAME] - [EMAIL_ADDRESS][DOMAIN_NAME]" at bounding box center [218, 70] width 86 height 12
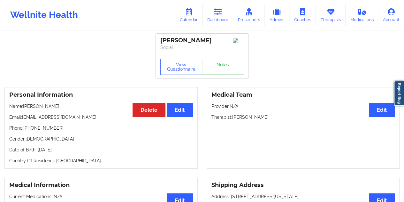
click at [224, 71] on link "Notes" at bounding box center [223, 67] width 42 height 16
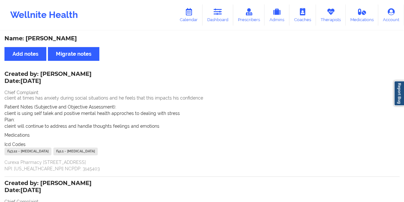
click at [63, 38] on div "Name: [PERSON_NAME]" at bounding box center [202, 38] width 396 height 7
click at [64, 38] on div "Name: [PERSON_NAME]" at bounding box center [202, 38] width 396 height 7
click at [219, 9] on icon at bounding box center [218, 11] width 8 height 7
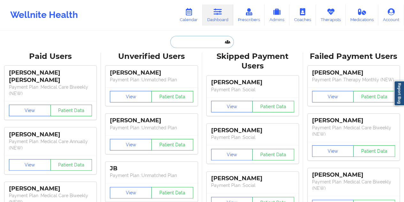
click at [196, 47] on input "text" at bounding box center [201, 42] width 63 height 12
paste input "[EMAIL_ADDRESS][DOMAIN_NAME]"
type input "[EMAIL_ADDRESS][DOMAIN_NAME]"
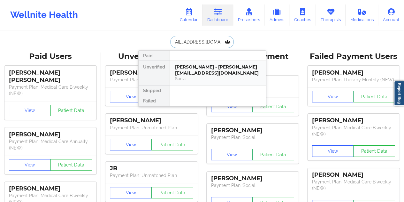
click at [207, 67] on div "[PERSON_NAME] - [PERSON_NAME][EMAIL_ADDRESS][DOMAIN_NAME]" at bounding box center [218, 70] width 86 height 12
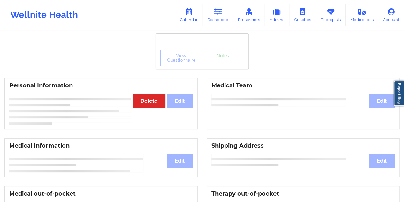
click at [223, 66] on link "Notes" at bounding box center [223, 58] width 42 height 16
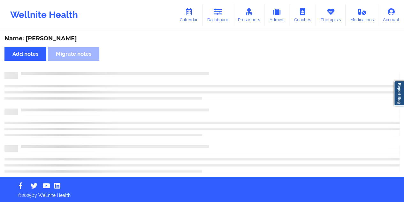
click at [62, 37] on div "Name: [PERSON_NAME]" at bounding box center [202, 38] width 396 height 7
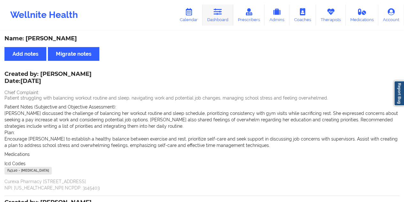
click at [223, 16] on link "Dashboard" at bounding box center [218, 14] width 31 height 21
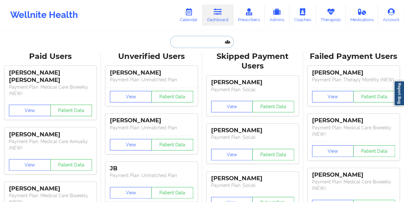
click at [197, 45] on input "text" at bounding box center [201, 42] width 63 height 12
paste input "[EMAIL_ADDRESS][DOMAIN_NAME]"
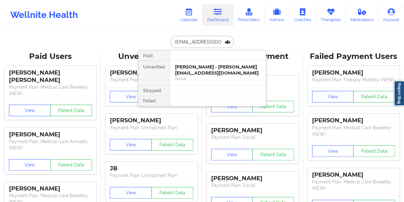
type input "[EMAIL_ADDRESS][DOMAIN_NAME]"
click at [217, 65] on div "[PERSON_NAME] - [EMAIL_ADDRESS][DOMAIN_NAME]" at bounding box center [218, 70] width 86 height 12
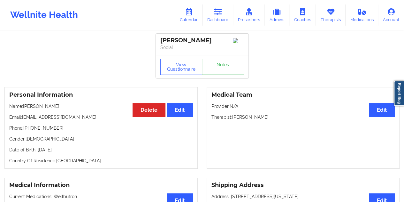
click at [222, 68] on link "Notes" at bounding box center [223, 67] width 42 height 16
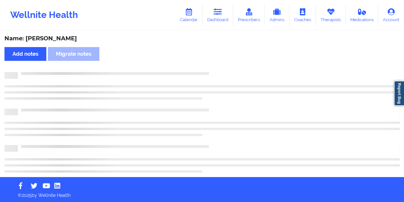
click at [67, 39] on div "Name: [PERSON_NAME]" at bounding box center [202, 38] width 396 height 7
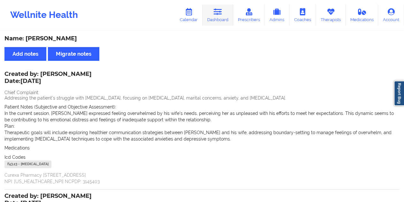
drag, startPoint x: 220, startPoint y: 14, endPoint x: 219, endPoint y: 19, distance: 4.3
click at [220, 14] on icon at bounding box center [218, 11] width 8 height 7
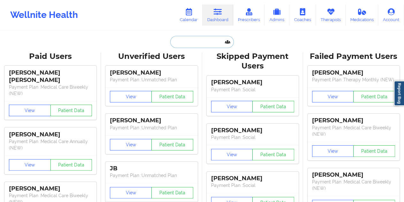
click at [192, 44] on input "text" at bounding box center [201, 42] width 63 height 12
paste input "[EMAIL_ADDRESS][DOMAIN_NAME]"
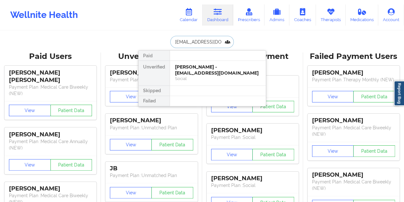
type input "[EMAIL_ADDRESS][DOMAIN_NAME]"
click at [200, 68] on div "[PERSON_NAME] - [EMAIL_ADDRESS][DOMAIN_NAME]" at bounding box center [218, 70] width 86 height 12
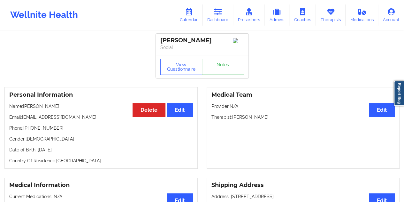
click at [224, 69] on link "Notes" at bounding box center [223, 67] width 42 height 16
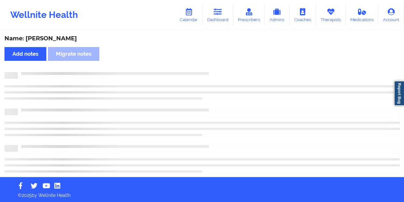
click at [57, 39] on div "Name: [PERSON_NAME]" at bounding box center [202, 38] width 396 height 7
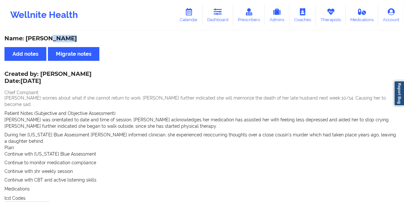
click at [57, 39] on div "Name: [PERSON_NAME]" at bounding box center [202, 38] width 396 height 7
click at [228, 21] on link "Dashboard" at bounding box center [218, 14] width 31 height 21
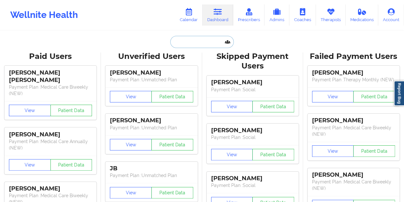
click at [202, 39] on input "text" at bounding box center [201, 42] width 63 height 12
paste input "[EMAIL_ADDRESS][DOMAIN_NAME]"
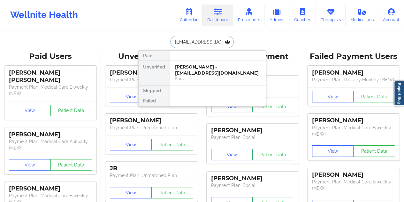
type input "[EMAIL_ADDRESS][DOMAIN_NAME]"
click at [202, 79] on div "Social" at bounding box center [218, 78] width 86 height 5
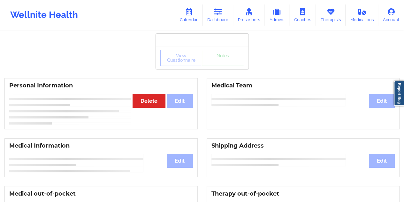
click at [222, 68] on div "View Questionnaire Notes" at bounding box center [202, 57] width 93 height 23
click at [218, 66] on div "View Questionnaire Notes" at bounding box center [202, 57] width 93 height 23
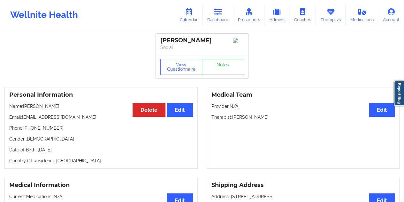
click at [218, 66] on link "Notes" at bounding box center [223, 67] width 42 height 16
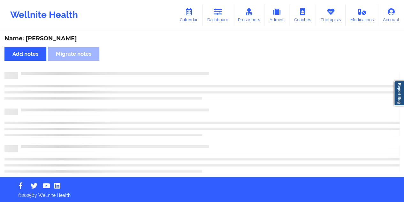
click at [63, 42] on div "Name: [PERSON_NAME]" at bounding box center [202, 38] width 396 height 7
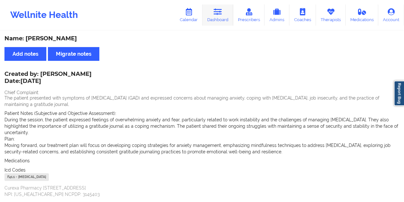
click at [219, 19] on link "Dashboard" at bounding box center [218, 14] width 31 height 21
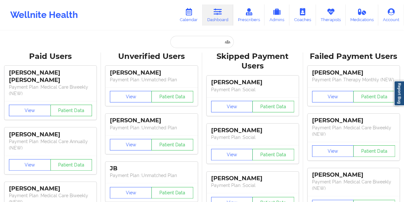
click at [193, 45] on input "text" at bounding box center [201, 42] width 63 height 12
drag, startPoint x: 194, startPoint y: 32, endPoint x: 193, endPoint y: 41, distance: 8.7
click at [193, 41] on input "text" at bounding box center [201, 42] width 63 height 12
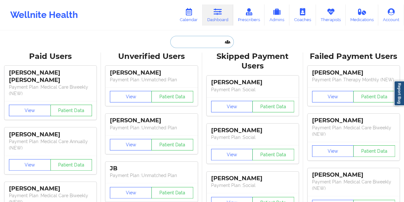
paste input "[EMAIL_ADDRESS][DOMAIN_NAME]"
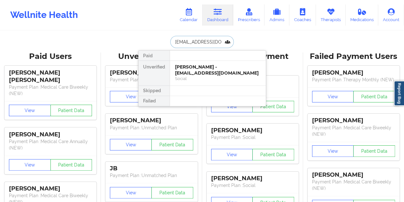
type input "[EMAIL_ADDRESS][DOMAIN_NAME]"
click at [206, 63] on div "[PERSON_NAME] - [EMAIL_ADDRESS][DOMAIN_NAME] Social" at bounding box center [218, 73] width 96 height 25
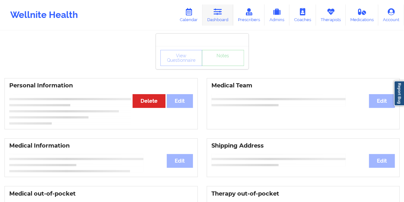
click at [221, 19] on link "Dashboard" at bounding box center [218, 14] width 31 height 21
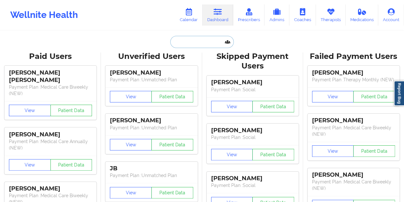
click at [191, 40] on input "text" at bounding box center [201, 42] width 63 height 12
paste input "[EMAIL_ADDRESS][DOMAIN_NAME]"
type input "[EMAIL_ADDRESS][DOMAIN_NAME]"
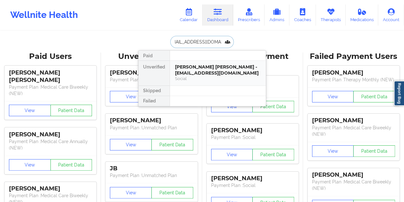
click at [205, 73] on div "[PERSON_NAME] [PERSON_NAME] - [EMAIL_ADDRESS][DOMAIN_NAME]" at bounding box center [218, 70] width 86 height 12
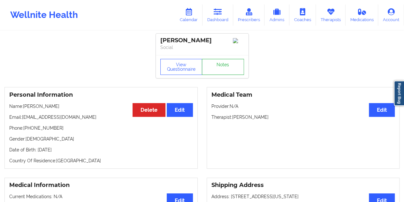
click at [238, 68] on link "Notes" at bounding box center [223, 67] width 42 height 16
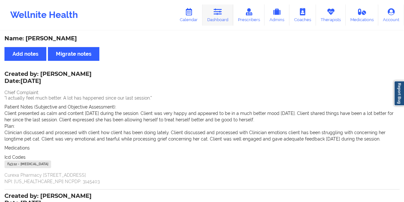
click at [213, 15] on link "Dashboard" at bounding box center [218, 14] width 31 height 21
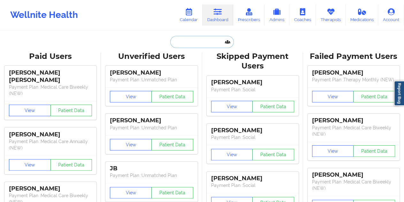
click at [201, 38] on input "text" at bounding box center [201, 42] width 63 height 12
paste input "[EMAIL_ADDRESS][DOMAIN_NAME]"
type input "[EMAIL_ADDRESS][DOMAIN_NAME]"
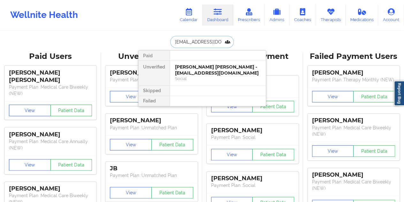
scroll to position [0, 7]
click at [219, 76] on div "Social" at bounding box center [218, 78] width 86 height 5
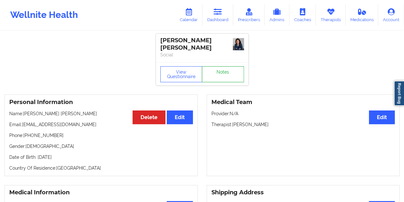
click at [221, 66] on link "Notes" at bounding box center [223, 74] width 42 height 16
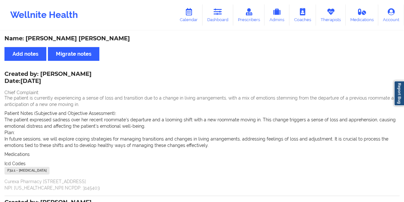
drag, startPoint x: 219, startPoint y: 16, endPoint x: 215, endPoint y: 27, distance: 11.8
click at [219, 16] on link "Dashboard" at bounding box center [218, 14] width 31 height 21
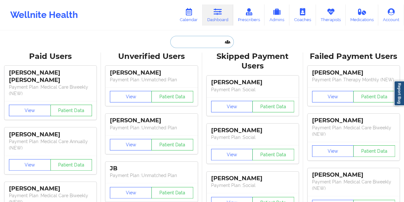
click at [196, 47] on input "text" at bounding box center [201, 42] width 63 height 12
paste input "[EMAIL_ADDRESS][DOMAIN_NAME]"
type input "[EMAIL_ADDRESS][DOMAIN_NAME]"
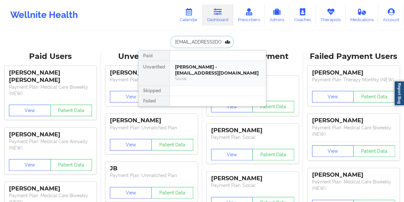
click at [206, 74] on div "[PERSON_NAME] - [EMAIL_ADDRESS][DOMAIN_NAME]" at bounding box center [218, 70] width 86 height 12
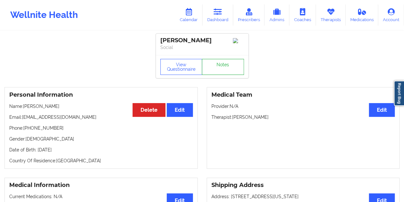
click at [224, 72] on link "Notes" at bounding box center [223, 67] width 42 height 16
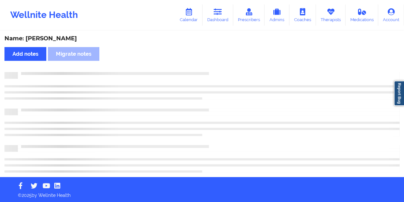
click at [62, 37] on div "Name: [PERSON_NAME]" at bounding box center [202, 38] width 396 height 7
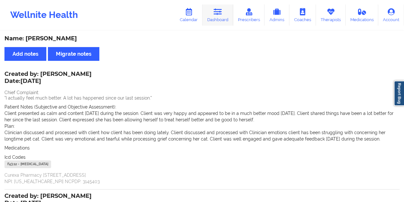
drag, startPoint x: 222, startPoint y: 20, endPoint x: 222, endPoint y: 24, distance: 3.6
click at [222, 20] on link "Dashboard" at bounding box center [218, 14] width 31 height 21
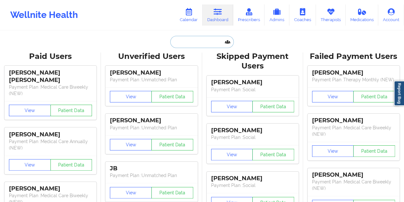
click at [188, 47] on input "text" at bounding box center [201, 42] width 63 height 12
paste input "[EMAIL_ADDRESS][DOMAIN_NAME]"
type input "[EMAIL_ADDRESS][DOMAIN_NAME]"
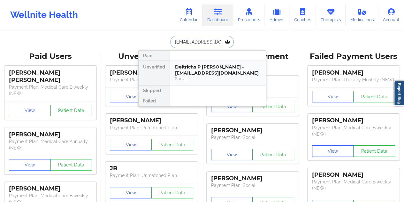
click at [225, 71] on div "Deitrichs P [PERSON_NAME] - [EMAIL_ADDRESS][DOMAIN_NAME]" at bounding box center [218, 70] width 86 height 12
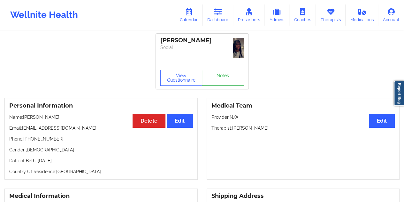
click at [225, 70] on link "Notes" at bounding box center [223, 78] width 42 height 16
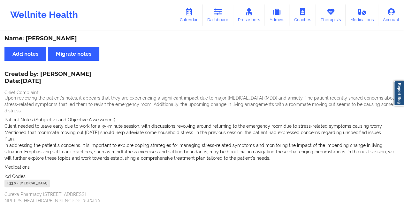
click at [71, 37] on div "Name: [PERSON_NAME]" at bounding box center [202, 38] width 396 height 7
drag, startPoint x: 41, startPoint y: 74, endPoint x: 81, endPoint y: 73, distance: 39.7
click at [81, 73] on div "Created by: [PERSON_NAME] Date: [DATE]" at bounding box center [47, 78] width 87 height 15
click at [221, 19] on link "Dashboard" at bounding box center [218, 14] width 31 height 21
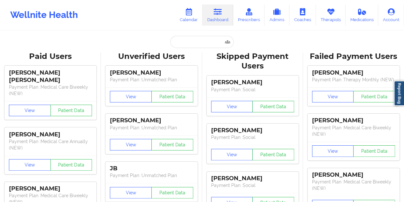
click at [199, 42] on input "text" at bounding box center [201, 42] width 63 height 12
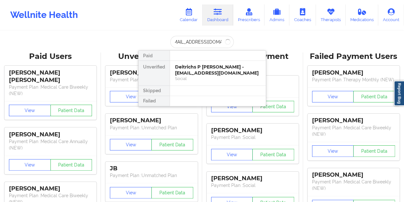
type input "[EMAIL_ADDRESS][DOMAIN_NAME]"
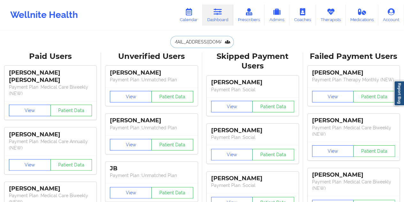
scroll to position [0, 0]
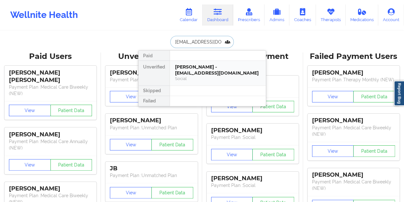
click at [206, 74] on div "[PERSON_NAME] - [EMAIL_ADDRESS][DOMAIN_NAME]" at bounding box center [218, 70] width 86 height 12
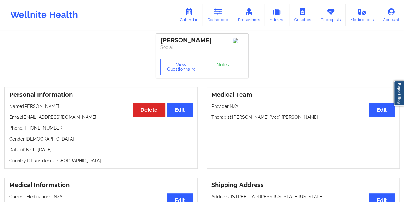
click at [230, 73] on link "Notes" at bounding box center [223, 67] width 42 height 16
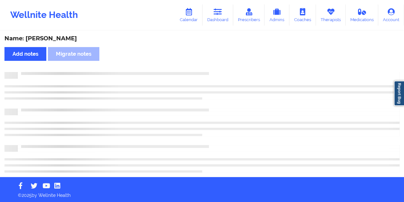
click at [62, 38] on div "Name: [PERSON_NAME]" at bounding box center [202, 38] width 396 height 7
click at [62, 37] on div "Name: [PERSON_NAME]" at bounding box center [202, 38] width 396 height 7
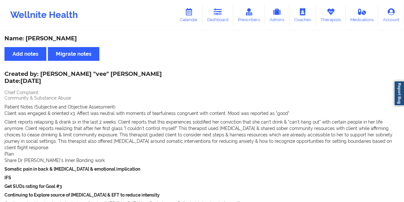
drag, startPoint x: 224, startPoint y: 22, endPoint x: 221, endPoint y: 28, distance: 6.9
click at [224, 22] on link "Dashboard" at bounding box center [218, 14] width 31 height 21
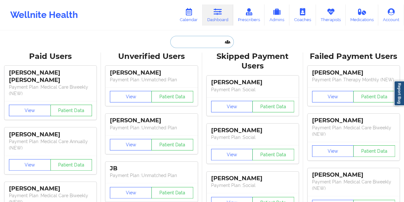
click at [193, 41] on input "text" at bounding box center [201, 42] width 63 height 12
paste input "[EMAIL_ADDRESS][DOMAIN_NAME]"
type input "[EMAIL_ADDRESS][DOMAIN_NAME]"
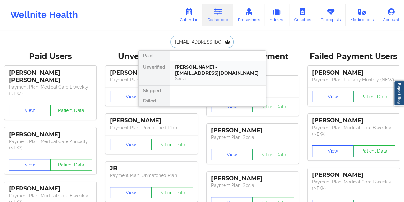
click at [220, 70] on div "[PERSON_NAME] - [EMAIL_ADDRESS][DOMAIN_NAME]" at bounding box center [218, 70] width 86 height 12
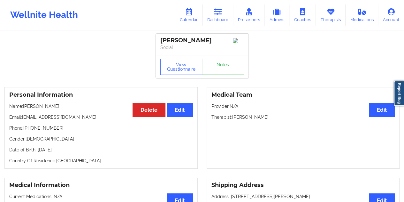
click at [225, 71] on link "Notes" at bounding box center [223, 67] width 42 height 16
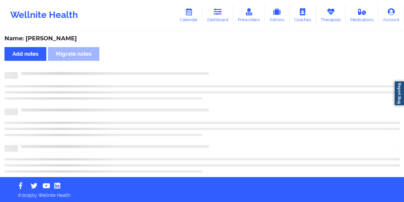
click at [69, 39] on div "Name: [PERSON_NAME]" at bounding box center [202, 38] width 396 height 7
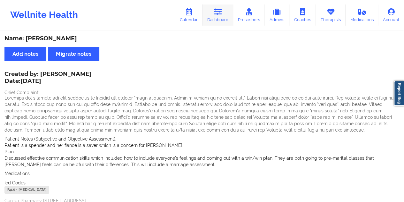
click at [219, 22] on link "Dashboard" at bounding box center [218, 14] width 31 height 21
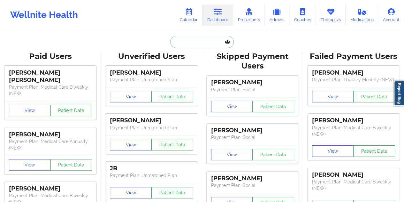
click at [197, 43] on input "text" at bounding box center [201, 42] width 63 height 12
paste input "[EMAIL_ADDRESS][DOMAIN_NAME]"
type input "[EMAIL_ADDRESS][DOMAIN_NAME]"
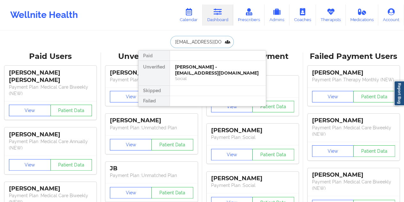
click at [220, 76] on div "Social" at bounding box center [218, 78] width 86 height 5
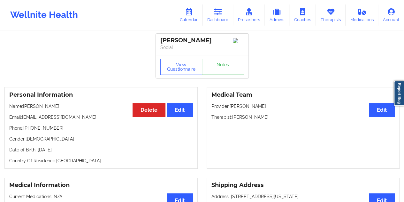
click at [222, 67] on div "View Questionnaire Notes" at bounding box center [202, 66] width 93 height 23
click at [222, 67] on link "Notes" at bounding box center [223, 67] width 42 height 16
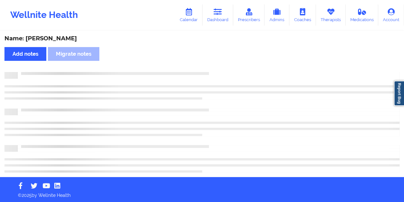
click at [55, 39] on div "Name: [PERSON_NAME]" at bounding box center [202, 38] width 396 height 7
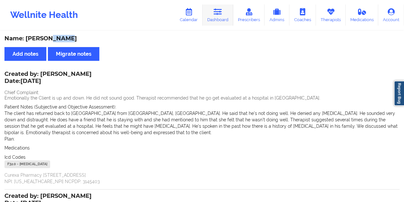
click at [222, 4] on link "Dashboard" at bounding box center [218, 14] width 31 height 21
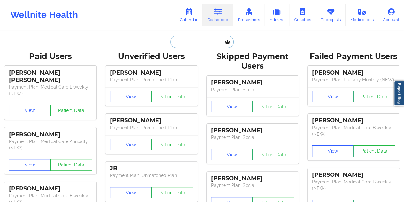
click at [192, 39] on input "text" at bounding box center [201, 42] width 63 height 12
paste input "[EMAIL_ADDRESS][DOMAIN_NAME]"
type input "[EMAIL_ADDRESS][DOMAIN_NAME]"
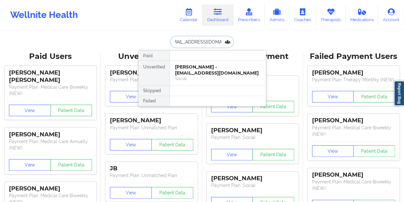
click at [212, 73] on div "[PERSON_NAME] - [EMAIL_ADDRESS][DOMAIN_NAME]" at bounding box center [218, 70] width 86 height 12
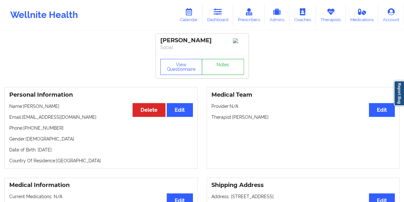
click at [215, 70] on link "Notes" at bounding box center [223, 67] width 42 height 16
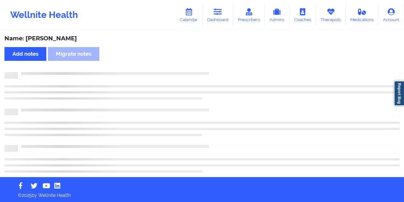
click at [66, 38] on div "Name: [PERSON_NAME]" at bounding box center [202, 38] width 396 height 7
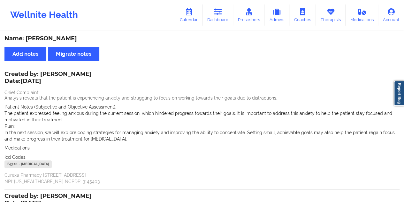
click at [225, 28] on div "Wellnite Health Calendar Dashboard Prescribers Admins Coaches Therapists Medica…" at bounding box center [202, 15] width 404 height 30
click at [217, 15] on icon at bounding box center [218, 11] width 8 height 7
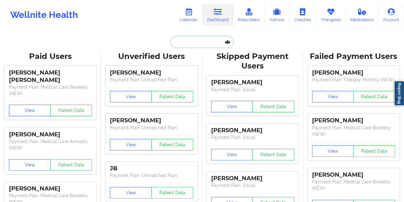
click at [194, 41] on input "text" at bounding box center [201, 42] width 63 height 12
paste input "[EMAIL_ADDRESS][DOMAIN_NAME]"
type input "[EMAIL_ADDRESS][DOMAIN_NAME]"
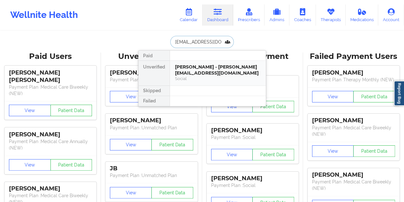
click at [200, 70] on div "[PERSON_NAME] - [PERSON_NAME][EMAIL_ADDRESS][DOMAIN_NAME]" at bounding box center [218, 70] width 86 height 12
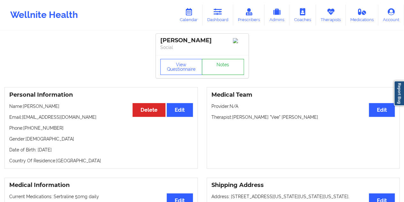
click at [218, 65] on link "Notes" at bounding box center [223, 67] width 42 height 16
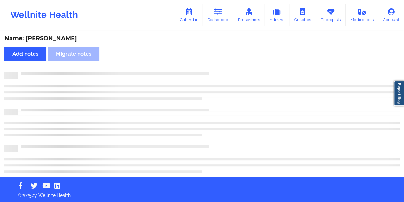
click at [60, 38] on div "Name: [PERSON_NAME]" at bounding box center [202, 38] width 396 height 7
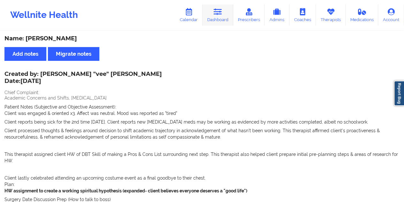
click at [224, 20] on link "Dashboard" at bounding box center [218, 14] width 31 height 21
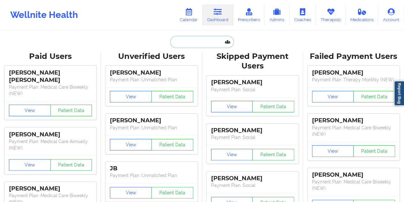
click at [186, 45] on input "text" at bounding box center [201, 42] width 63 height 12
paste input "[EMAIL_ADDRESS][DOMAIN_NAME]"
type input "[EMAIL_ADDRESS][DOMAIN_NAME]"
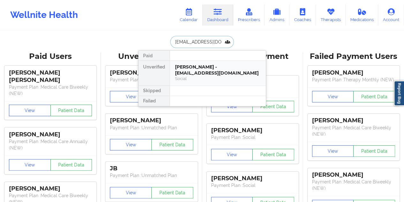
click at [202, 72] on div "[PERSON_NAME] - [EMAIL_ADDRESS][DOMAIN_NAME]" at bounding box center [218, 70] width 86 height 12
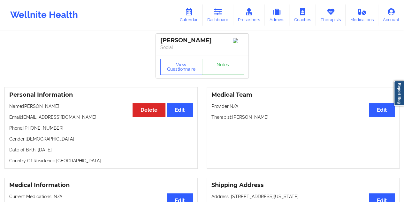
click at [217, 66] on link "Notes" at bounding box center [223, 67] width 42 height 16
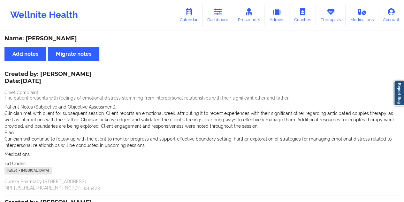
click at [65, 39] on div "Name: [PERSON_NAME]" at bounding box center [202, 38] width 396 height 7
click at [53, 39] on div "Name: [PERSON_NAME]" at bounding box center [202, 38] width 396 height 7
click at [220, 23] on link "Dashboard" at bounding box center [218, 14] width 31 height 21
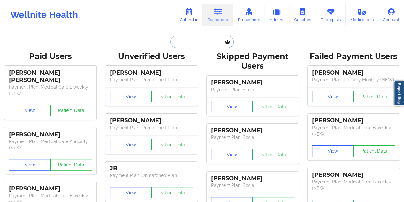
click at [200, 43] on input "text" at bounding box center [201, 42] width 63 height 12
paste input "[EMAIL_ADDRESS][DOMAIN_NAME]"
type input "[EMAIL_ADDRESS][DOMAIN_NAME]"
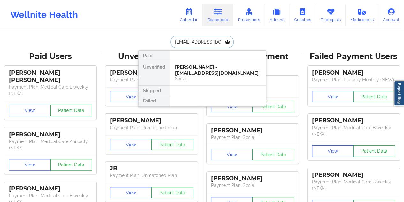
click at [203, 76] on div "Social" at bounding box center [218, 78] width 86 height 5
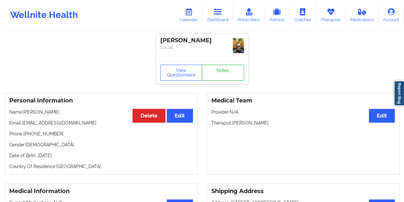
click at [211, 68] on link "Notes" at bounding box center [223, 73] width 42 height 16
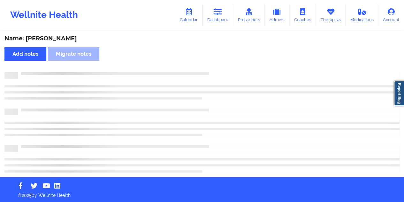
click at [58, 38] on div "Name: [PERSON_NAME]" at bounding box center [202, 38] width 396 height 7
click at [49, 38] on div "Name: [PERSON_NAME]" at bounding box center [202, 38] width 396 height 7
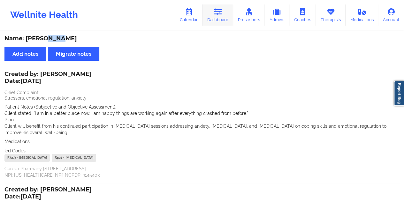
click at [219, 20] on link "Dashboard" at bounding box center [218, 14] width 31 height 21
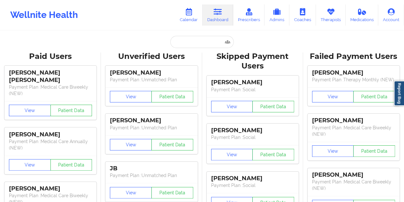
click at [197, 43] on input "text" at bounding box center [201, 42] width 63 height 12
type input "[EMAIL_ADDRESS][DOMAIN_NAME]"
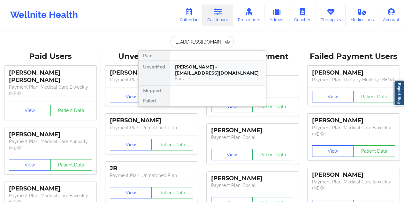
click at [203, 72] on div "[PERSON_NAME] - [EMAIL_ADDRESS][DOMAIN_NAME]" at bounding box center [218, 70] width 86 height 12
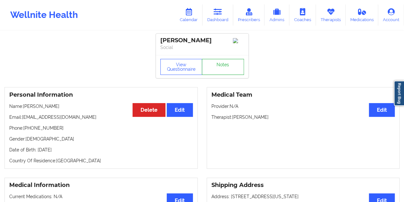
click at [224, 67] on link "Notes" at bounding box center [223, 67] width 42 height 16
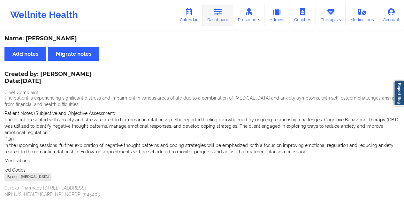
click at [222, 12] on icon at bounding box center [218, 11] width 8 height 7
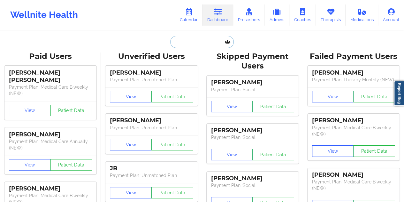
click at [199, 41] on input "text" at bounding box center [201, 42] width 63 height 12
paste input "[EMAIL_ADDRESS][DOMAIN_NAME]"
type input "[EMAIL_ADDRESS][DOMAIN_NAME]"
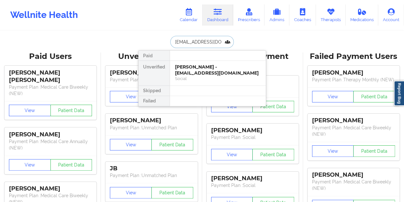
scroll to position [0, 11]
click at [208, 78] on div "Social" at bounding box center [218, 78] width 86 height 5
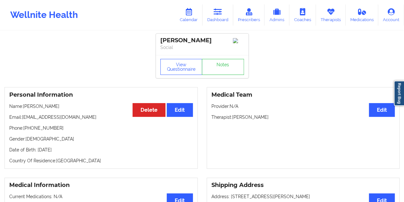
click at [224, 55] on div "[PERSON_NAME] Social" at bounding box center [202, 44] width 93 height 21
click at [216, 72] on link "Notes" at bounding box center [223, 67] width 42 height 16
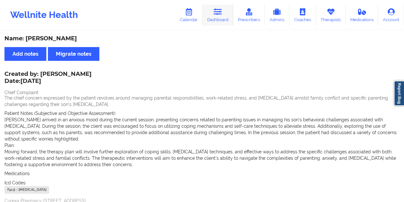
click at [226, 25] on link "Dashboard" at bounding box center [218, 14] width 31 height 21
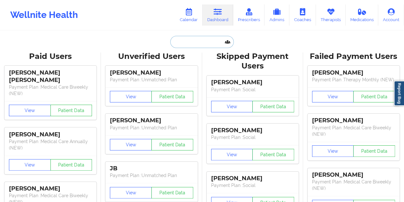
click at [202, 45] on input "text" at bounding box center [201, 42] width 63 height 12
paste input "[EMAIL_ADDRESS][DOMAIN_NAME]"
type input "[EMAIL_ADDRESS][DOMAIN_NAME]"
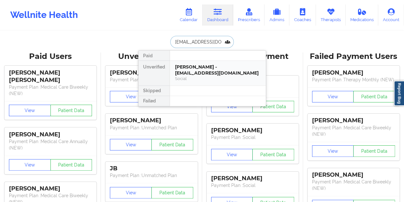
click at [215, 75] on div "[PERSON_NAME] - [EMAIL_ADDRESS][DOMAIN_NAME] Social" at bounding box center [218, 73] width 96 height 25
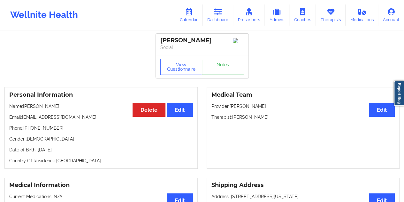
click at [229, 67] on link "Notes" at bounding box center [223, 67] width 42 height 16
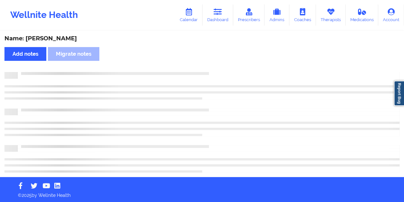
click at [51, 41] on div "Name: [PERSON_NAME]" at bounding box center [202, 38] width 396 height 7
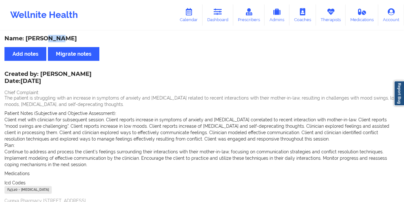
click at [51, 40] on div "Name: [PERSON_NAME]" at bounding box center [202, 38] width 396 height 7
click at [222, 14] on icon at bounding box center [218, 11] width 8 height 7
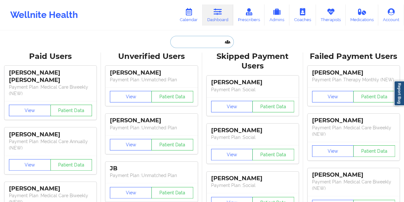
click at [187, 43] on input "text" at bounding box center [201, 42] width 63 height 12
paste input "[EMAIL_ADDRESS][DOMAIN_NAME]"
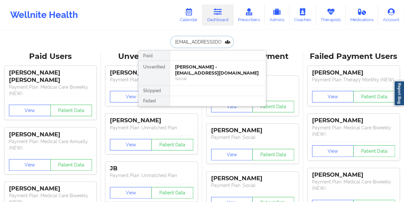
scroll to position [0, 13]
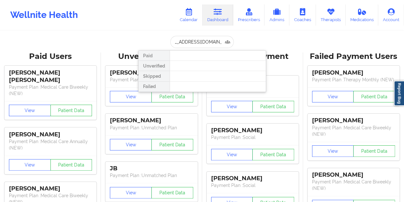
click at [212, 74] on div at bounding box center [218, 76] width 96 height 10
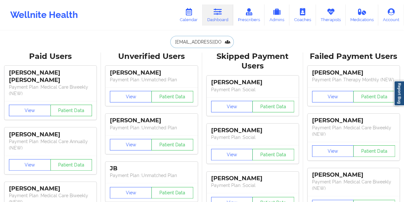
click at [199, 43] on input "[EMAIL_ADDRESS][DOMAIN_NAME]" at bounding box center [201, 42] width 63 height 12
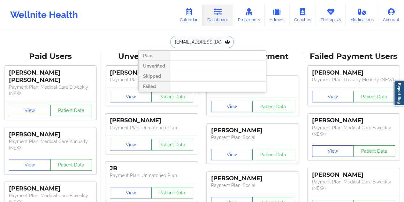
click at [201, 43] on input "[EMAIL_ADDRESS][DOMAIN_NAME]" at bounding box center [201, 42] width 63 height 12
click at [204, 45] on input "[EMAIL_ADDRESS][DOMAIN_NAME]" at bounding box center [201, 42] width 63 height 12
paste input "[PERSON_NAME]"
click at [192, 41] on input "[PERSON_NAME]" at bounding box center [201, 42] width 63 height 12
type input "[PERSON_NAME]"
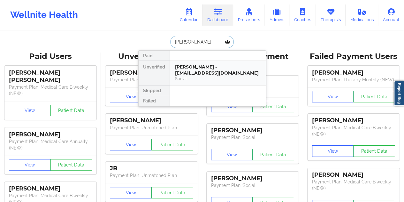
click at [201, 67] on div "[PERSON_NAME] - [EMAIL_ADDRESS][DOMAIN_NAME]" at bounding box center [218, 70] width 86 height 12
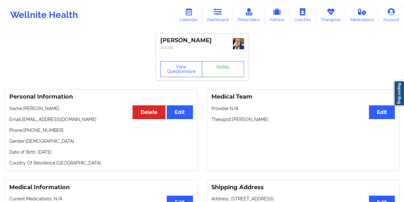
click at [224, 67] on link "Notes" at bounding box center [223, 69] width 42 height 16
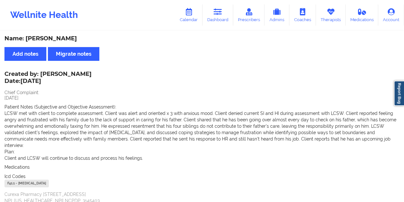
drag, startPoint x: 82, startPoint y: 74, endPoint x: 43, endPoint y: 70, distance: 39.5
click at [42, 71] on div "Created by: [PERSON_NAME] Date: [DATE]" at bounding box center [47, 78] width 87 height 15
drag, startPoint x: 221, startPoint y: 15, endPoint x: 217, endPoint y: 27, distance: 13.0
click at [221, 15] on icon at bounding box center [218, 11] width 8 height 7
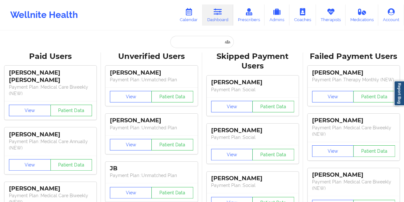
click at [195, 43] on input "text" at bounding box center [201, 42] width 63 height 12
paste input "[EMAIL_ADDRESS][PERSON_NAME][DOMAIN_NAME]"
type input "[EMAIL_ADDRESS][PERSON_NAME][DOMAIN_NAME]"
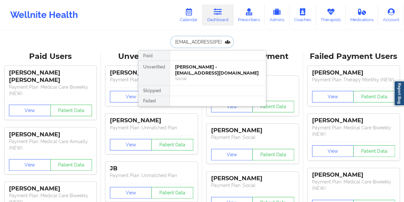
scroll to position [0, 8]
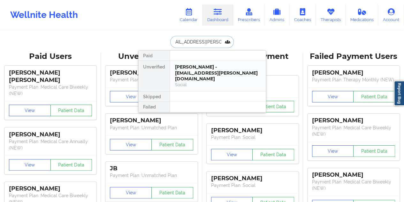
click at [207, 82] on div "Social" at bounding box center [218, 84] width 86 height 5
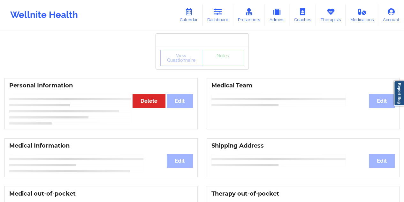
click at [223, 66] on link "Notes" at bounding box center [223, 58] width 42 height 16
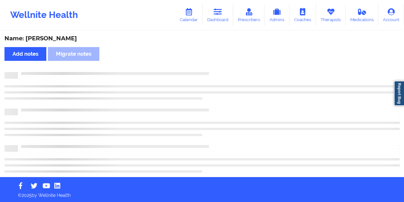
click at [61, 35] on div "Name: [PERSON_NAME]" at bounding box center [202, 38] width 396 height 7
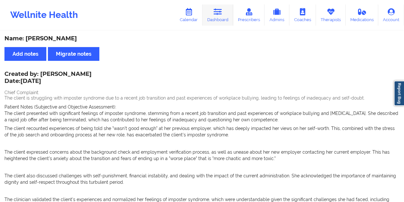
click at [220, 20] on link "Dashboard" at bounding box center [218, 14] width 31 height 21
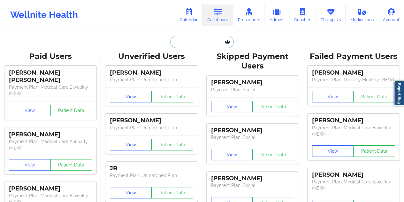
drag, startPoint x: 217, startPoint y: 27, endPoint x: 183, endPoint y: 44, distance: 38.3
click at [182, 46] on input "text" at bounding box center [201, 42] width 63 height 12
paste input "[EMAIL_ADDRESS][DOMAIN_NAME]"
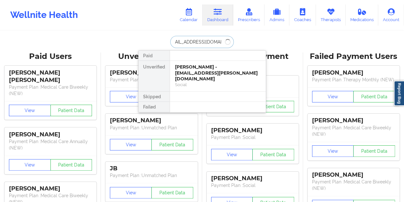
type input "[EMAIL_ADDRESS][DOMAIN_NAME]"
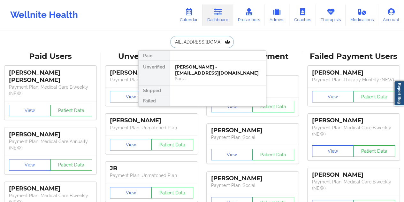
scroll to position [0, 0]
click at [198, 79] on div "Social" at bounding box center [218, 78] width 86 height 5
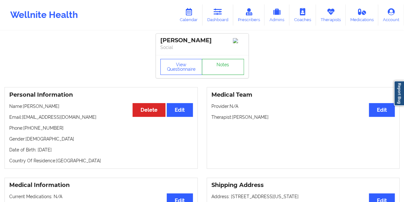
click at [221, 61] on link "Notes" at bounding box center [223, 67] width 42 height 16
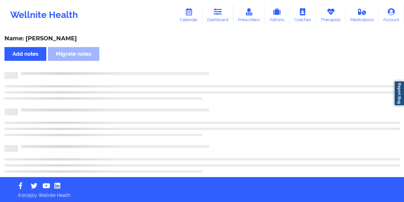
click at [49, 38] on div "Name: [PERSON_NAME]" at bounding box center [202, 38] width 396 height 7
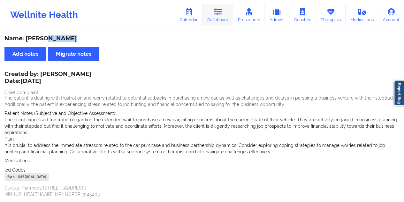
click at [229, 12] on link "Dashboard" at bounding box center [218, 14] width 31 height 21
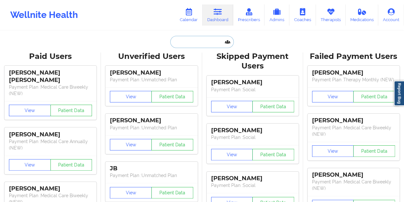
click at [203, 41] on input "text" at bounding box center [201, 42] width 63 height 12
paste input "[EMAIL_ADDRESS][DOMAIN_NAME]"
type input "[EMAIL_ADDRESS][DOMAIN_NAME]"
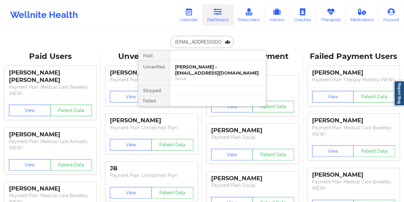
scroll to position [0, 4]
click at [203, 68] on div "[PERSON_NAME] - [EMAIL_ADDRESS][DOMAIN_NAME]" at bounding box center [218, 70] width 86 height 12
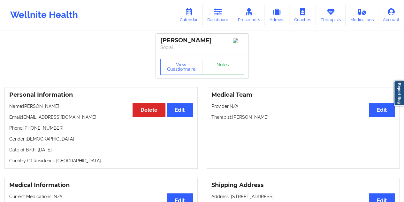
click at [225, 72] on link "Notes" at bounding box center [223, 67] width 42 height 16
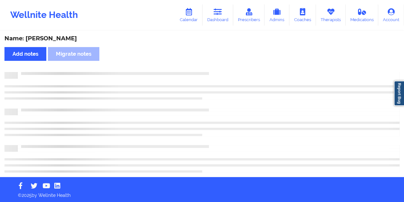
click at [61, 37] on div "Name: [PERSON_NAME]" at bounding box center [202, 38] width 396 height 7
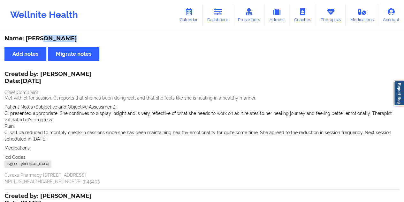
click at [61, 37] on div "Name: [PERSON_NAME]" at bounding box center [202, 38] width 396 height 7
drag, startPoint x: 222, startPoint y: 10, endPoint x: 221, endPoint y: 15, distance: 5.8
click at [222, 10] on icon at bounding box center [218, 11] width 8 height 7
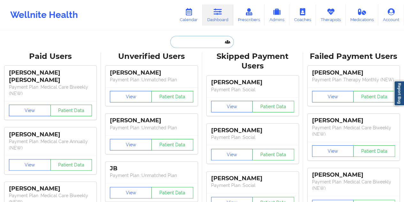
click at [193, 43] on input "text" at bounding box center [201, 42] width 63 height 12
paste input "[EMAIL_ADDRESS][DOMAIN_NAME]"
type input "[EMAIL_ADDRESS][DOMAIN_NAME]"
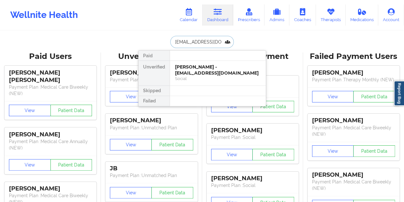
scroll to position [0, 15]
click at [203, 77] on div "Social" at bounding box center [218, 78] width 86 height 5
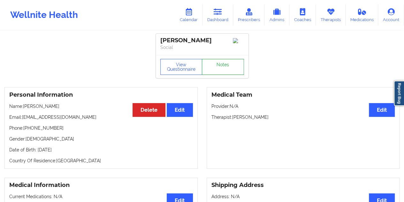
click at [221, 67] on link "Notes" at bounding box center [223, 67] width 42 height 16
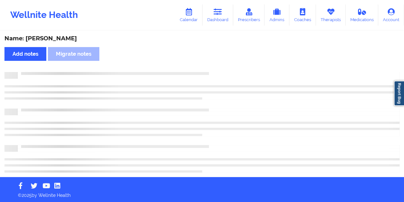
click at [72, 39] on div "Name: [PERSON_NAME]" at bounding box center [202, 38] width 396 height 7
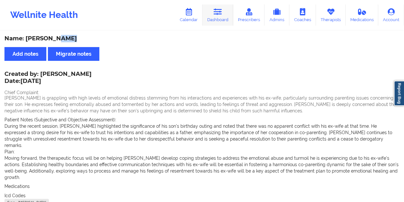
click at [222, 15] on icon at bounding box center [218, 11] width 8 height 7
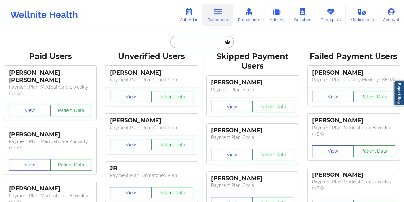
click at [202, 40] on input "text" at bounding box center [201, 42] width 63 height 12
paste input "[EMAIL_ADDRESS][DOMAIN_NAME]"
type input "[EMAIL_ADDRESS][DOMAIN_NAME]"
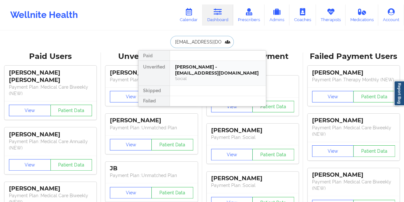
click at [216, 72] on div "[PERSON_NAME] - [EMAIL_ADDRESS][DOMAIN_NAME]" at bounding box center [218, 70] width 86 height 12
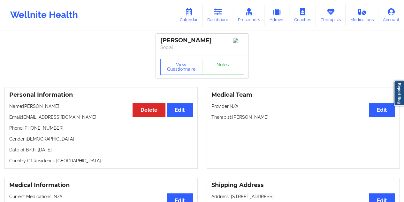
click at [221, 66] on link "Notes" at bounding box center [223, 67] width 42 height 16
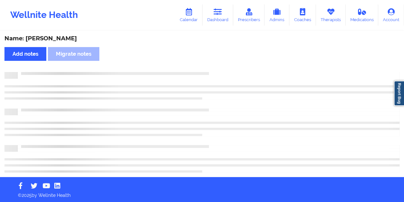
click at [55, 39] on div "Name: [PERSON_NAME]" at bounding box center [202, 38] width 396 height 7
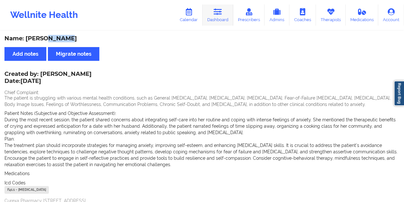
click at [217, 10] on icon at bounding box center [218, 11] width 8 height 7
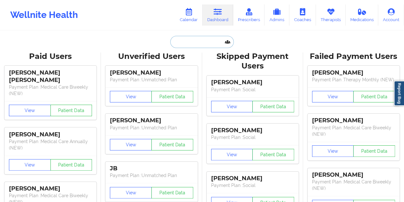
click at [193, 41] on input "text" at bounding box center [201, 42] width 63 height 12
paste input "[EMAIL_ADDRESS][DOMAIN_NAME]"
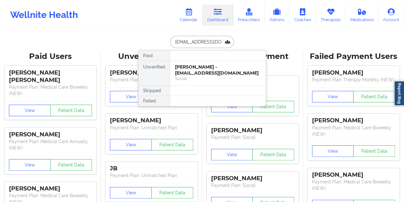
type input "[EMAIL_ADDRESS][DOMAIN_NAME]"
click at [214, 86] on div at bounding box center [218, 91] width 96 height 10
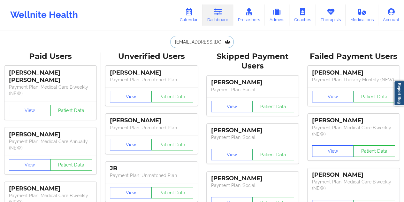
click at [212, 44] on input "[EMAIL_ADDRESS][DOMAIN_NAME]" at bounding box center [201, 42] width 63 height 12
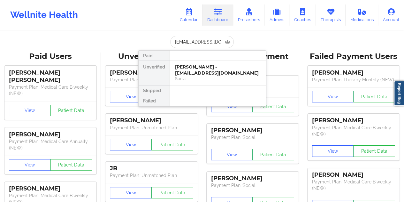
click at [215, 60] on div "Paid Unverified [PERSON_NAME] - [EMAIL_ADDRESS][DOMAIN_NAME] Social Skipped Fai…" at bounding box center [202, 78] width 128 height 56
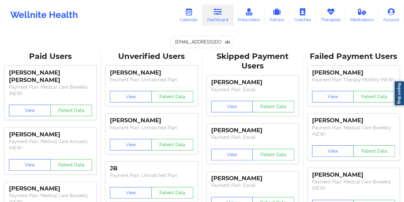
click at [215, 46] on input "[EMAIL_ADDRESS][DOMAIN_NAME]" at bounding box center [201, 42] width 63 height 12
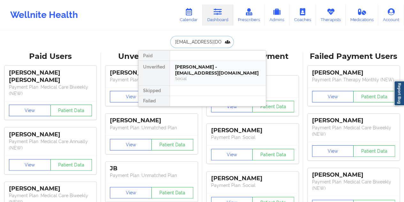
click at [213, 69] on div "[PERSON_NAME] - [EMAIL_ADDRESS][DOMAIN_NAME]" at bounding box center [218, 70] width 86 height 12
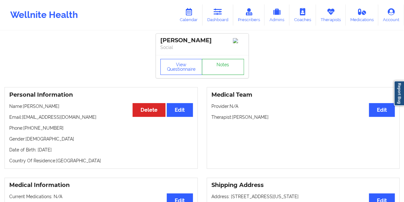
click at [214, 68] on link "Notes" at bounding box center [223, 67] width 42 height 16
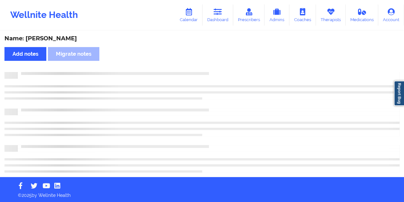
click at [52, 33] on div "Name: [PERSON_NAME] Add notes Migrate notes" at bounding box center [202, 103] width 404 height 145
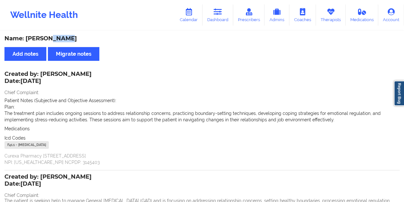
drag, startPoint x: 224, startPoint y: 23, endPoint x: 221, endPoint y: 30, distance: 7.7
click at [224, 23] on link "Dashboard" at bounding box center [218, 14] width 31 height 21
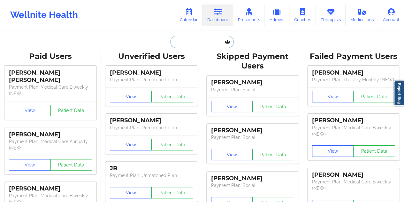
click at [199, 44] on input "text" at bounding box center [201, 42] width 63 height 12
paste input "[EMAIL_ADDRESS][DOMAIN_NAME]"
type input "[EMAIL_ADDRESS][DOMAIN_NAME]"
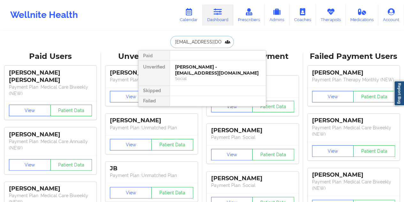
scroll to position [0, 9]
click at [220, 69] on div "[PERSON_NAME] - [EMAIL_ADDRESS][DOMAIN_NAME]" at bounding box center [218, 70] width 86 height 12
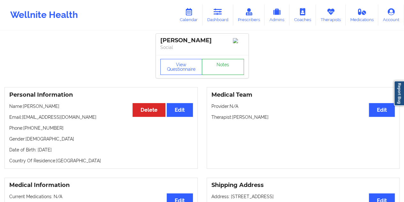
click at [223, 67] on link "Notes" at bounding box center [223, 67] width 42 height 16
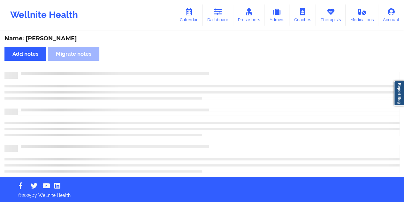
click at [63, 37] on div "Name: [PERSON_NAME]" at bounding box center [202, 38] width 396 height 7
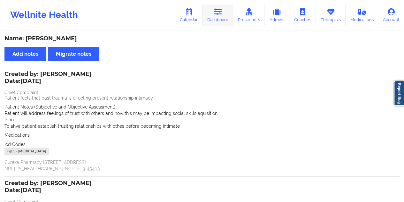
click at [227, 23] on link "Dashboard" at bounding box center [218, 14] width 31 height 21
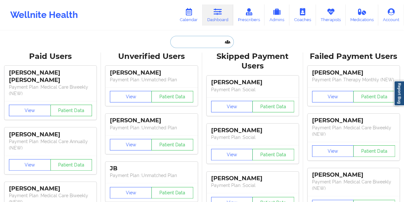
click at [197, 43] on input "text" at bounding box center [201, 42] width 63 height 12
paste input "[EMAIL_ADDRESS][DOMAIN_NAME]"
type input "[EMAIL_ADDRESS][DOMAIN_NAME]"
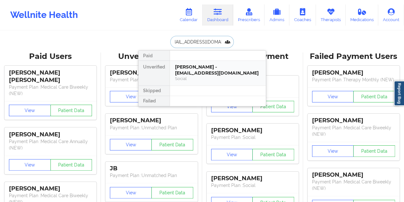
click at [218, 73] on div "[PERSON_NAME] - [EMAIL_ADDRESS][DOMAIN_NAME]" at bounding box center [218, 70] width 86 height 12
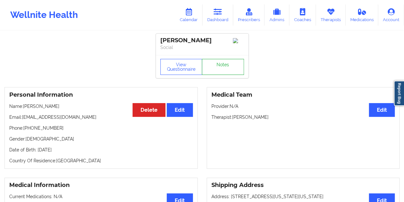
click at [227, 67] on link "Notes" at bounding box center [223, 67] width 42 height 16
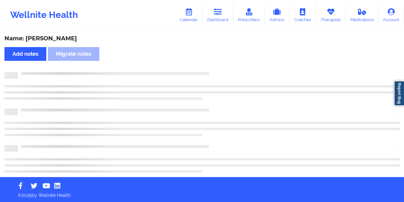
click at [49, 40] on div "Name: [PERSON_NAME]" at bounding box center [202, 38] width 396 height 7
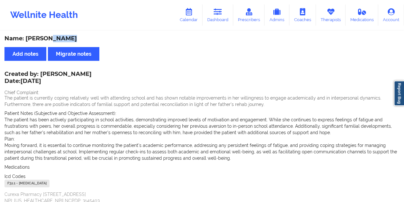
drag, startPoint x: 87, startPoint y: 74, endPoint x: 42, endPoint y: 72, distance: 45.5
click at [42, 72] on div "Created by: [PERSON_NAME] Date: [DATE]" at bounding box center [47, 78] width 87 height 15
click at [221, 16] on link "Dashboard" at bounding box center [218, 14] width 31 height 21
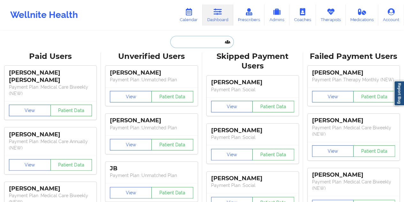
click at [206, 38] on input "text" at bounding box center [201, 42] width 63 height 12
paste input "[EMAIL_ADDRESS][DOMAIN_NAME]"
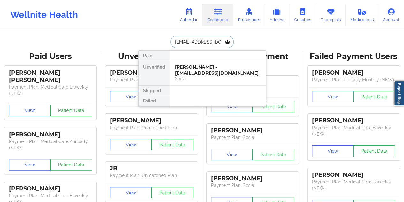
scroll to position [0, 1]
type input "[EMAIL_ADDRESS][DOMAIN_NAME]"
click at [207, 75] on div "[PERSON_NAME] - [EMAIL_ADDRESS][DOMAIN_NAME]" at bounding box center [218, 70] width 86 height 12
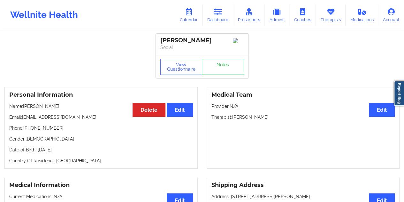
click at [223, 63] on link "Notes" at bounding box center [223, 67] width 42 height 16
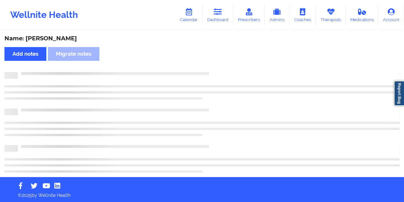
click at [59, 39] on div "Name: [PERSON_NAME]" at bounding box center [202, 38] width 396 height 7
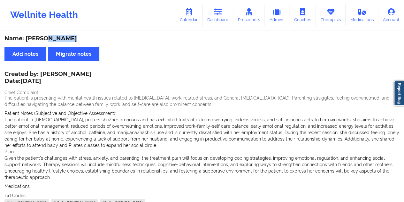
drag, startPoint x: 222, startPoint y: 22, endPoint x: 219, endPoint y: 28, distance: 7.3
click at [222, 22] on link "Dashboard" at bounding box center [218, 14] width 31 height 21
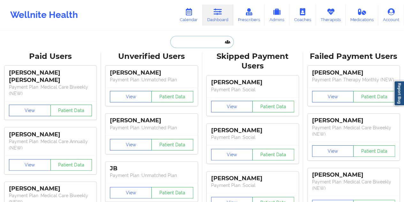
click at [190, 43] on input "text" at bounding box center [201, 42] width 63 height 12
paste input "[EMAIL_ADDRESS][DOMAIN_NAME]"
type input "[EMAIL_ADDRESS][DOMAIN_NAME]"
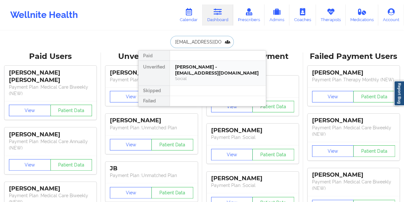
click at [204, 76] on div "Social" at bounding box center [218, 78] width 86 height 5
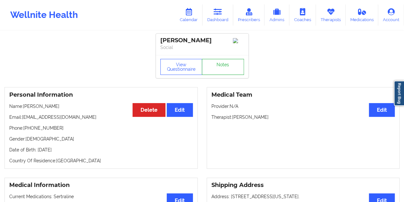
click at [224, 71] on link "Notes" at bounding box center [223, 67] width 42 height 16
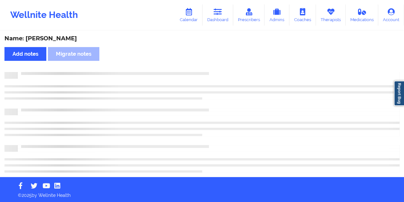
click at [58, 33] on div "Name: [PERSON_NAME] Add notes Migrate notes" at bounding box center [202, 103] width 404 height 145
click at [59, 33] on div "Name: [PERSON_NAME] Add notes Migrate notes" at bounding box center [202, 103] width 404 height 145
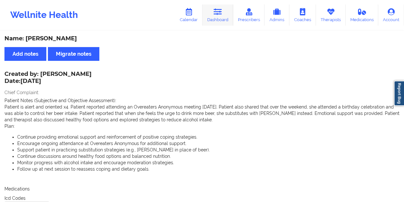
click at [221, 19] on link "Dashboard" at bounding box center [218, 14] width 31 height 21
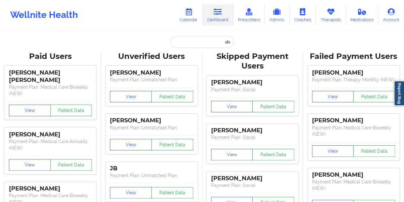
click at [193, 40] on input "text" at bounding box center [201, 42] width 63 height 12
paste input "[PERSON_NAME][EMAIL_ADDRESS][PERSON_NAME][DOMAIN_NAME]"
type input "[PERSON_NAME][EMAIL_ADDRESS][PERSON_NAME][DOMAIN_NAME]"
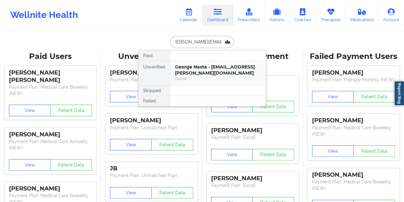
click at [205, 75] on div "George Nasta - [EMAIL_ADDRESS][PERSON_NAME][DOMAIN_NAME]" at bounding box center [218, 70] width 86 height 12
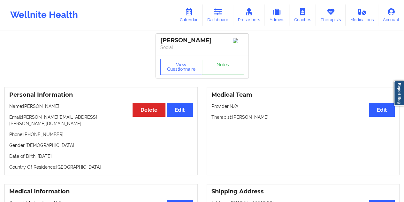
click at [221, 71] on link "Notes" at bounding box center [223, 67] width 42 height 16
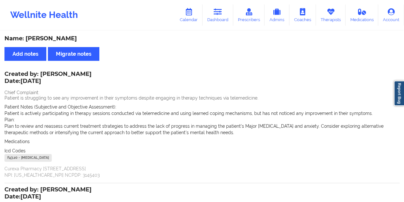
click at [59, 41] on div "Name: [PERSON_NAME]" at bounding box center [202, 38] width 396 height 7
click at [220, 19] on link "Dashboard" at bounding box center [218, 14] width 31 height 21
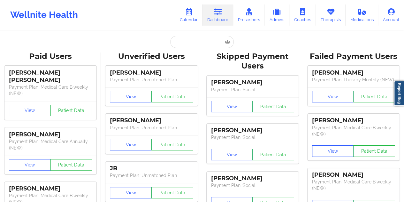
click at [199, 44] on input "text" at bounding box center [201, 42] width 63 height 12
paste input "[EMAIL_ADDRESS][DOMAIN_NAME]"
type input "[EMAIL_ADDRESS][DOMAIN_NAME]"
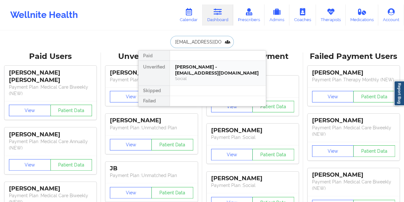
click at [204, 76] on div "Social" at bounding box center [218, 78] width 86 height 5
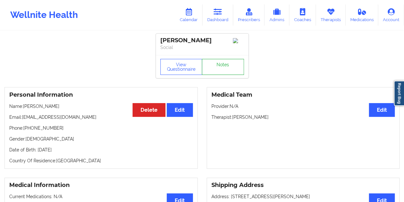
click at [219, 67] on link "Notes" at bounding box center [223, 67] width 42 height 16
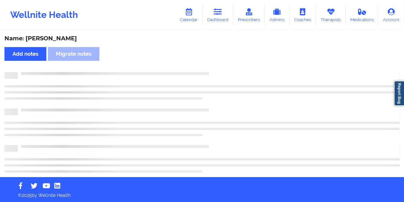
click at [51, 37] on div "Name: [PERSON_NAME]" at bounding box center [202, 38] width 396 height 7
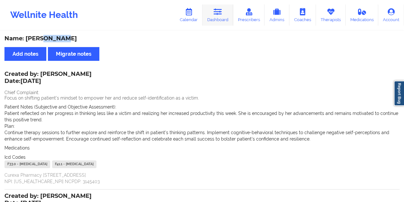
drag, startPoint x: 221, startPoint y: 5, endPoint x: 219, endPoint y: 12, distance: 6.5
click at [221, 5] on link "Dashboard" at bounding box center [218, 14] width 31 height 21
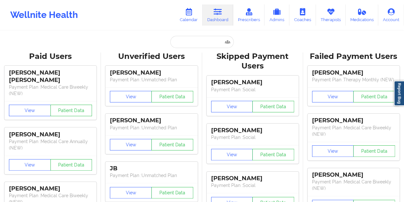
click at [200, 41] on input "text" at bounding box center [201, 42] width 63 height 12
paste input "NASEEM"
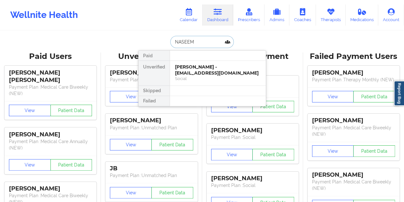
paste input "FILLALI"
type input "[PERSON_NAME]"
click at [212, 70] on div "[PERSON_NAME] - [EMAIL_ADDRESS][DOMAIN_NAME]" at bounding box center [218, 70] width 86 height 12
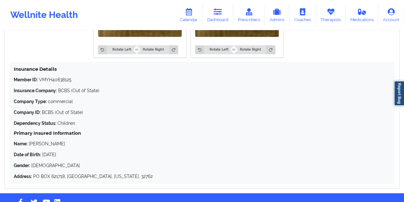
scroll to position [571, 0]
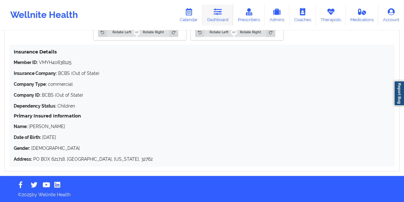
click at [222, 11] on icon at bounding box center [218, 11] width 8 height 7
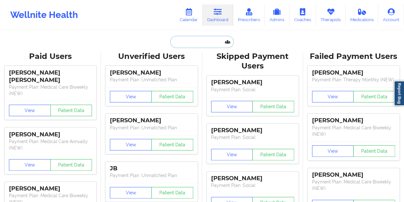
click at [198, 43] on input "text" at bounding box center [201, 42] width 63 height 12
paste input "[EMAIL_ADDRESS][DOMAIN_NAME]"
type input "[EMAIL_ADDRESS][DOMAIN_NAME]"
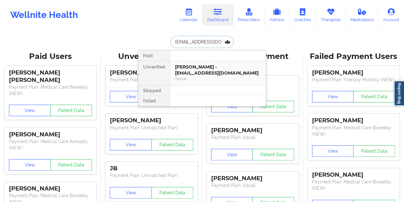
click at [205, 76] on div "Social" at bounding box center [218, 78] width 86 height 5
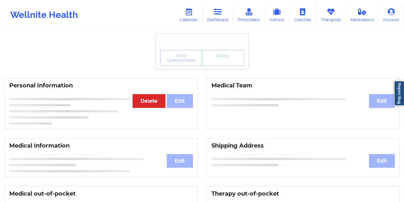
click at [223, 66] on link "Notes" at bounding box center [223, 58] width 42 height 16
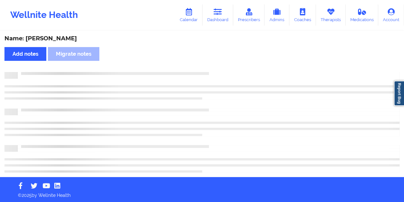
click at [50, 41] on div "Name: [PERSON_NAME]" at bounding box center [202, 38] width 396 height 7
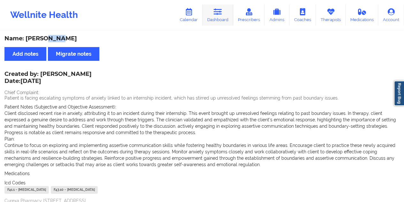
click at [221, 18] on link "Dashboard" at bounding box center [218, 14] width 31 height 21
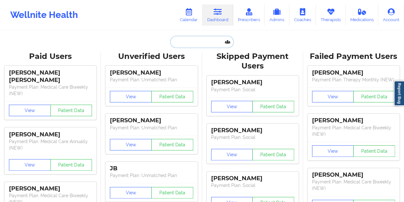
click at [192, 43] on input "text" at bounding box center [201, 42] width 63 height 12
paste input "[EMAIL_ADDRESS][DOMAIN_NAME]"
type input "[EMAIL_ADDRESS][DOMAIN_NAME]"
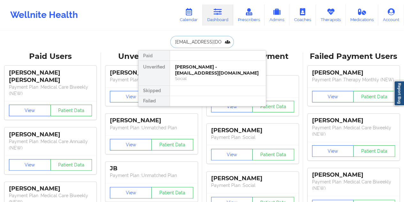
scroll to position [0, 10]
click at [194, 70] on div "[PERSON_NAME] - [EMAIL_ADDRESS][DOMAIN_NAME]" at bounding box center [218, 70] width 86 height 12
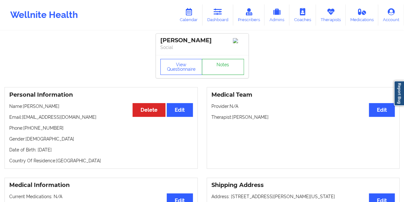
click at [227, 67] on link "Notes" at bounding box center [223, 67] width 42 height 16
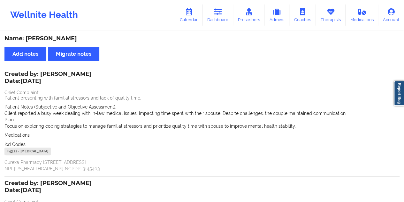
click at [59, 40] on div "Name: [PERSON_NAME]" at bounding box center [202, 38] width 396 height 7
drag, startPoint x: 225, startPoint y: 15, endPoint x: 223, endPoint y: 21, distance: 7.0
click at [225, 15] on link "Dashboard" at bounding box center [218, 14] width 31 height 21
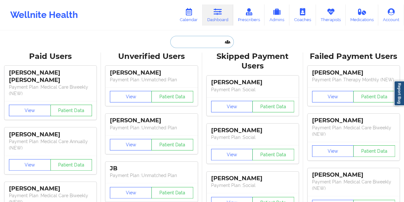
click at [196, 43] on input "text" at bounding box center [201, 42] width 63 height 12
paste input "[EMAIL_ADDRESS][DOMAIN_NAME]"
type input "[EMAIL_ADDRESS][DOMAIN_NAME]"
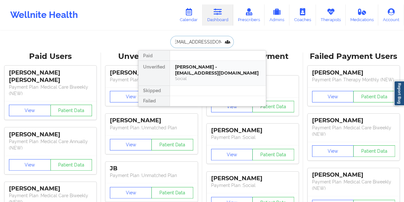
click at [212, 73] on div "[PERSON_NAME] - [EMAIL_ADDRESS][DOMAIN_NAME]" at bounding box center [218, 70] width 86 height 12
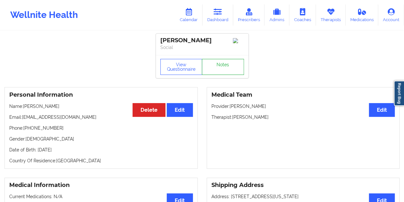
click at [221, 68] on link "Notes" at bounding box center [223, 67] width 42 height 16
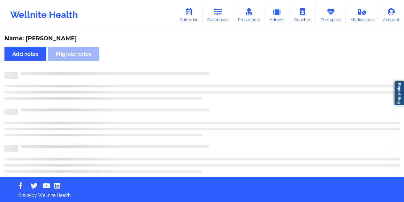
click at [52, 38] on div "Name: [PERSON_NAME]" at bounding box center [202, 38] width 396 height 7
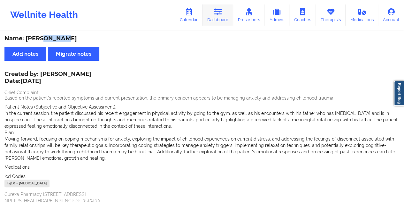
click at [223, 10] on link "Dashboard" at bounding box center [218, 14] width 31 height 21
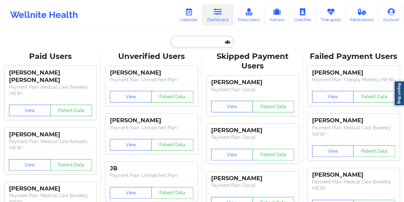
click at [189, 39] on input "text" at bounding box center [201, 42] width 63 height 12
paste input "[EMAIL_ADDRESS][DOMAIN_NAME]"
type input "[EMAIL_ADDRESS][DOMAIN_NAME]"
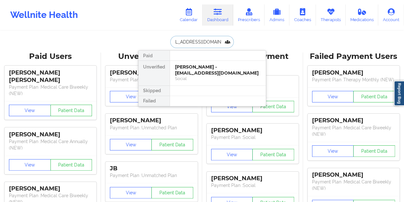
click at [200, 74] on div "[PERSON_NAME] - [EMAIL_ADDRESS][DOMAIN_NAME]" at bounding box center [218, 70] width 86 height 12
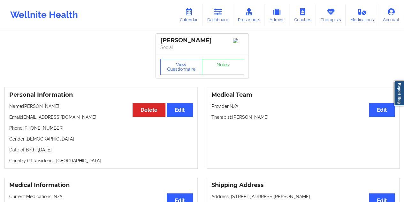
click at [223, 65] on link "Notes" at bounding box center [223, 67] width 42 height 16
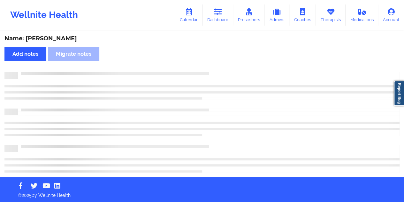
click at [66, 37] on div "Name: [PERSON_NAME]" at bounding box center [202, 38] width 396 height 7
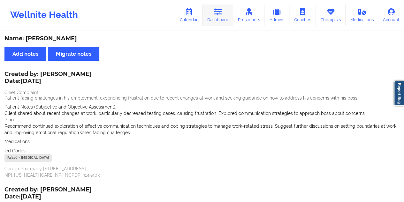
click at [223, 17] on link "Dashboard" at bounding box center [218, 14] width 31 height 21
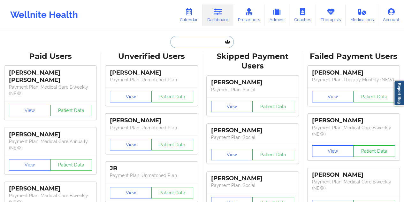
click at [199, 40] on input "text" at bounding box center [201, 42] width 63 height 12
paste input "[EMAIL_ADDRESS][DOMAIN_NAME]"
type input "[EMAIL_ADDRESS][DOMAIN_NAME]"
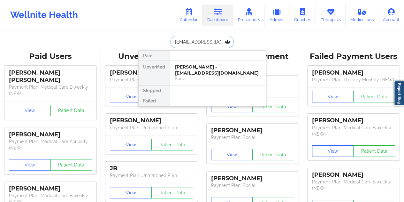
click at [210, 76] on div "Social" at bounding box center [218, 78] width 86 height 5
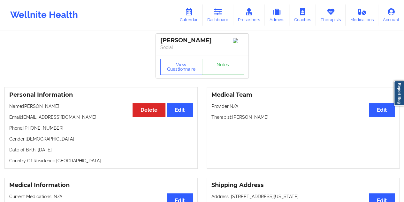
click at [223, 67] on link "Notes" at bounding box center [223, 67] width 42 height 16
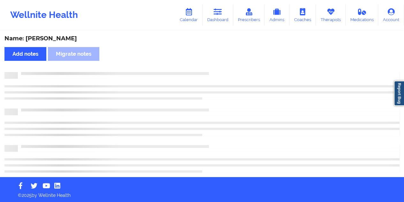
click at [67, 40] on div "Name: [PERSON_NAME]" at bounding box center [202, 38] width 396 height 7
click at [65, 37] on div "Name: [PERSON_NAME]" at bounding box center [202, 38] width 396 height 7
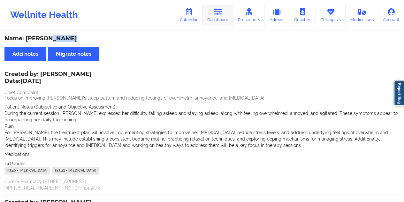
click at [226, 25] on link "Dashboard" at bounding box center [218, 14] width 31 height 21
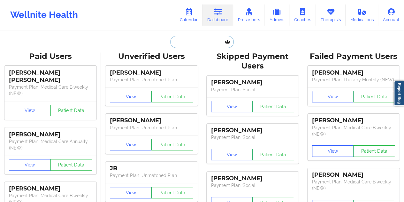
click at [196, 46] on input "text" at bounding box center [201, 42] width 63 height 12
paste input "[PERSON_NAME][EMAIL_ADDRESS][PERSON_NAME][DOMAIN_NAME]"
type input "[PERSON_NAME][EMAIL_ADDRESS][PERSON_NAME][DOMAIN_NAME]"
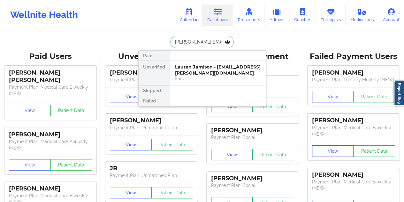
click at [201, 74] on div "Lauren Jamison - [EMAIL_ADDRESS][PERSON_NAME][DOMAIN_NAME]" at bounding box center [218, 70] width 86 height 12
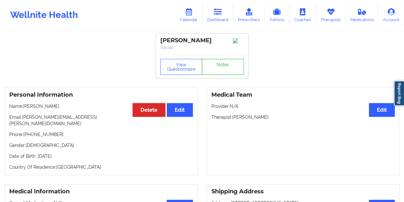
click at [221, 68] on link "Notes" at bounding box center [223, 67] width 42 height 16
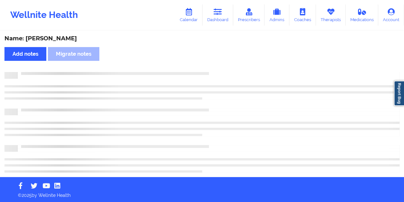
click at [64, 37] on div "Name: [PERSON_NAME]" at bounding box center [202, 38] width 396 height 7
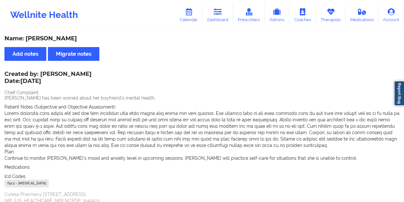
drag, startPoint x: 42, startPoint y: 72, endPoint x: 98, endPoint y: 73, distance: 56.3
click at [92, 73] on div "Created by: [PERSON_NAME] Date: [DATE]" at bounding box center [47, 78] width 87 height 15
drag, startPoint x: 77, startPoint y: 36, endPoint x: 25, endPoint y: 39, distance: 51.5
click at [25, 39] on div "Name: [PERSON_NAME]" at bounding box center [202, 38] width 396 height 7
click at [219, 25] on link "Dashboard" at bounding box center [218, 14] width 31 height 21
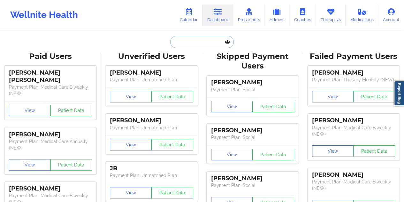
click at [195, 40] on input "text" at bounding box center [201, 42] width 63 height 12
paste input "[EMAIL_ADDRESS][DOMAIN_NAME]"
type input "[EMAIL_ADDRESS][DOMAIN_NAME]"
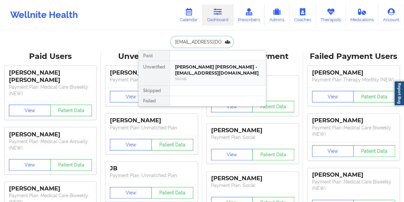
click at [205, 74] on div "[PERSON_NAME] [PERSON_NAME] - [EMAIL_ADDRESS][DOMAIN_NAME]" at bounding box center [218, 70] width 86 height 12
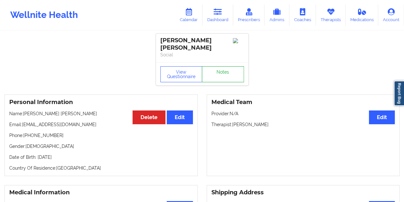
click at [223, 67] on link "Notes" at bounding box center [223, 74] width 42 height 16
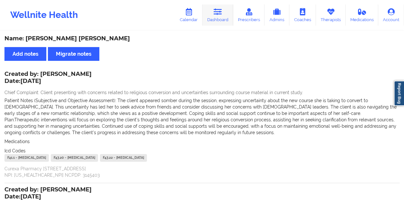
click at [215, 14] on icon at bounding box center [218, 11] width 8 height 7
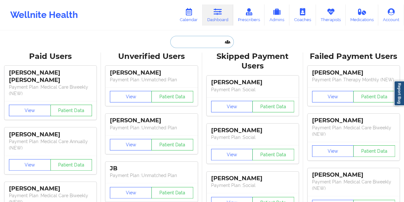
click at [200, 38] on input "text" at bounding box center [201, 42] width 63 height 12
paste input "[EMAIL_ADDRESS][DOMAIN_NAME]"
type input "[EMAIL_ADDRESS][DOMAIN_NAME]"
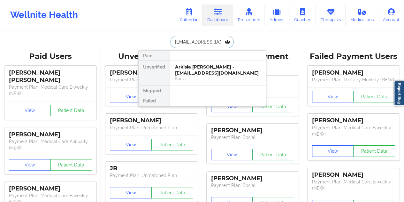
click at [210, 76] on div "Social" at bounding box center [218, 78] width 86 height 5
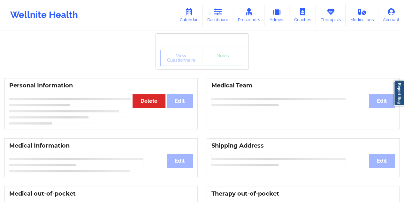
click at [220, 63] on link "Notes" at bounding box center [223, 58] width 42 height 16
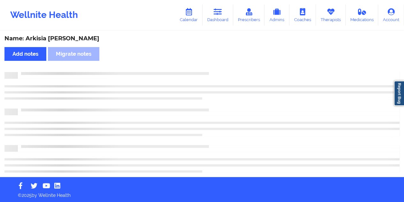
click at [56, 37] on div "Name: Arkisia [PERSON_NAME]" at bounding box center [202, 38] width 396 height 7
